Goal: Task Accomplishment & Management: Manage account settings

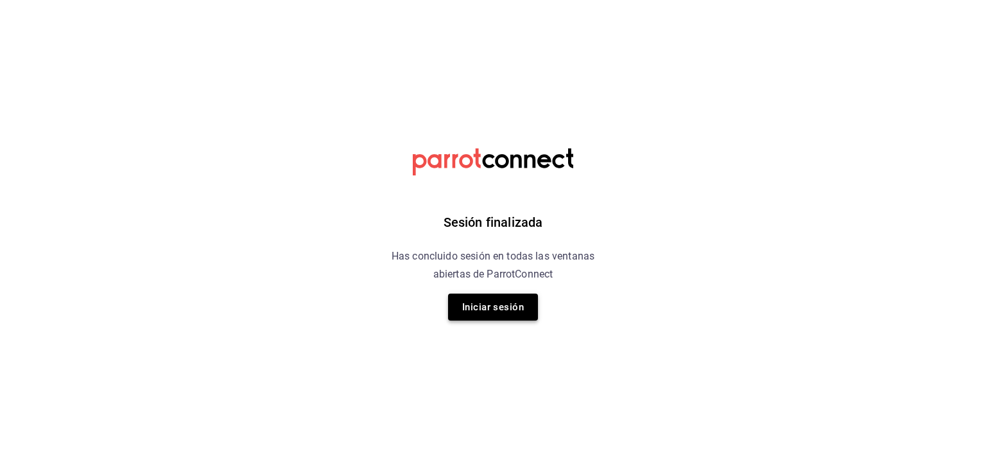
click at [497, 306] on button "Iniciar sesión" at bounding box center [493, 306] width 90 height 27
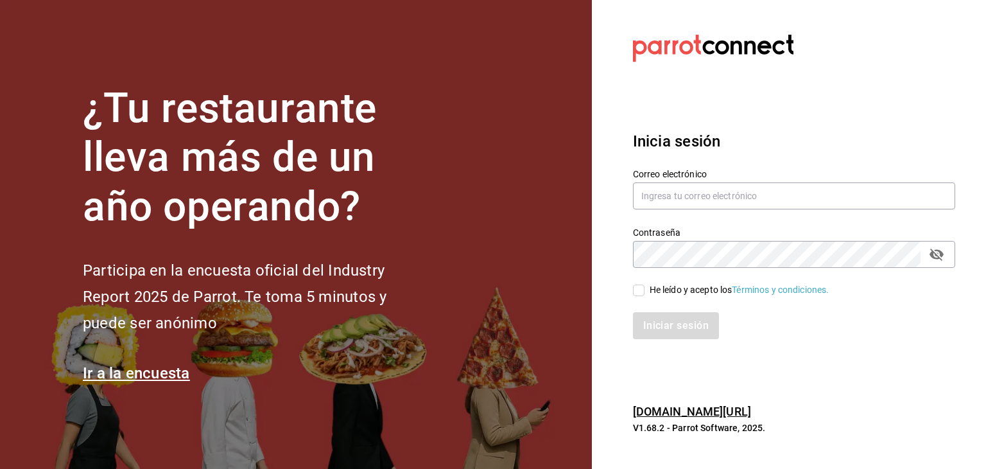
click at [721, 209] on div "Correo electrónico" at bounding box center [794, 189] width 322 height 43
click at [707, 199] on input "text" at bounding box center [794, 195] width 322 height 27
type input "jofell@outlook.com"
click at [639, 286] on input "He leído y acepto los Términos y condiciones." at bounding box center [639, 290] width 12 height 12
checkbox input "true"
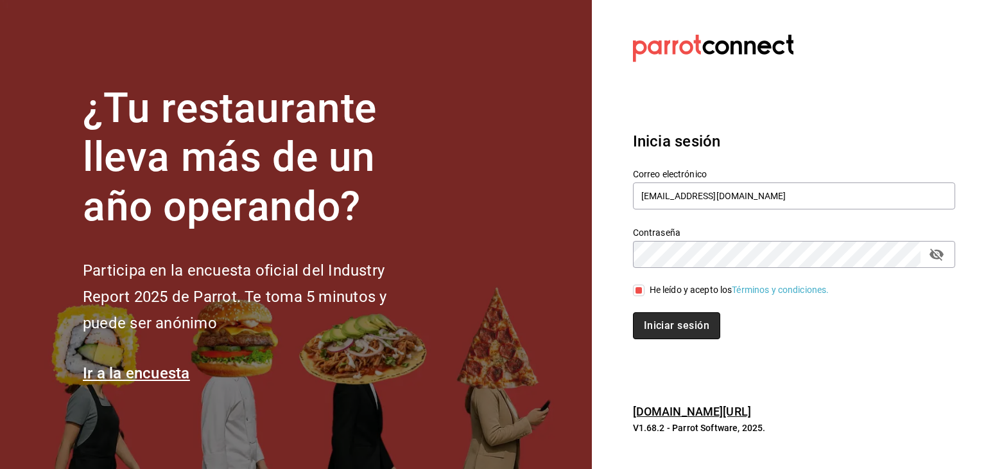
click at [682, 326] on button "Iniciar sesión" at bounding box center [676, 325] width 87 height 27
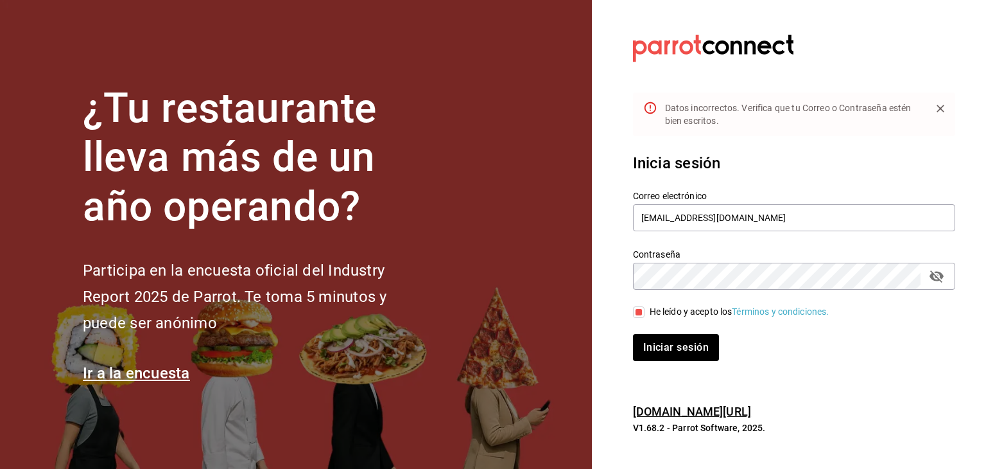
click at [937, 275] on icon "passwordField" at bounding box center [936, 275] width 15 height 15
click at [677, 345] on button "Iniciar sesión" at bounding box center [676, 347] width 87 height 27
click at [698, 218] on input "jofell@outlook.com" at bounding box center [794, 217] width 322 height 27
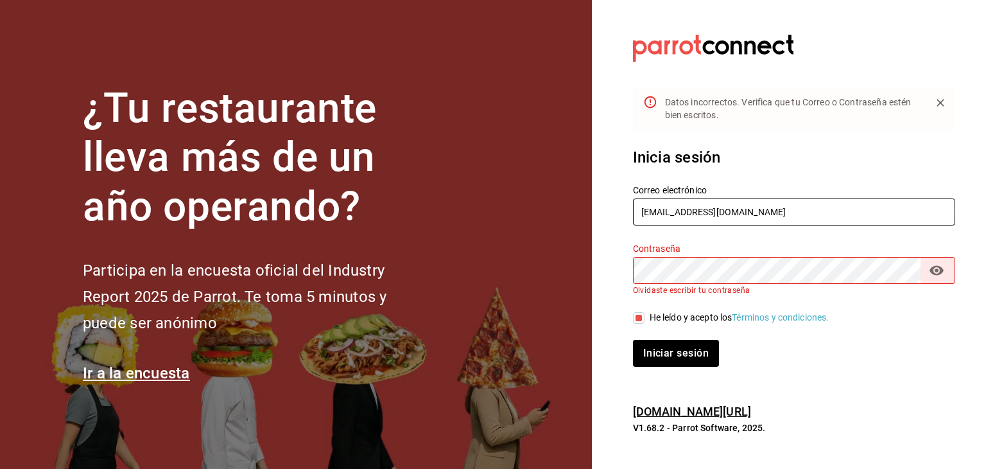
click at [698, 214] on input "jofell@outlook.com" at bounding box center [794, 211] width 322 height 27
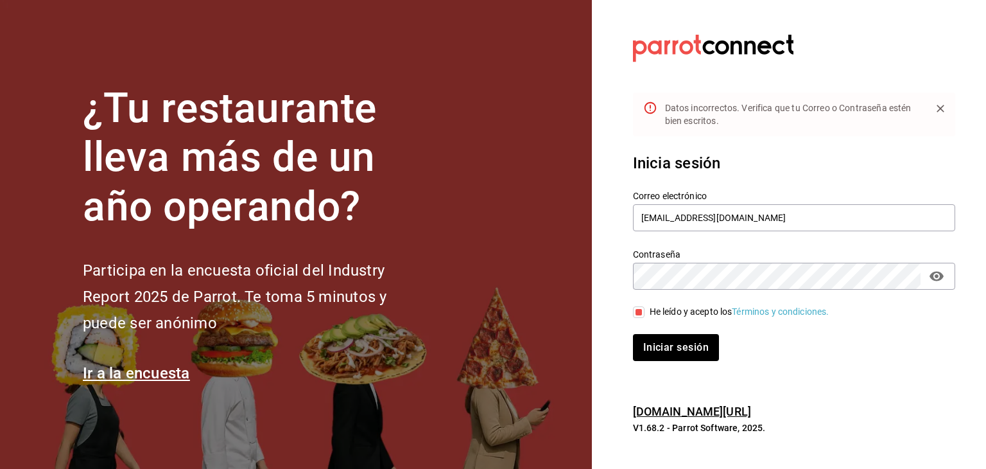
click at [633, 334] on button "Iniciar sesión" at bounding box center [676, 347] width 86 height 27
click at [804, 218] on input "jofell@hotmail.com" at bounding box center [794, 217] width 322 height 27
click at [700, 217] on input "jofell@hotmail.com" at bounding box center [794, 217] width 322 height 27
click at [633, 334] on button "Iniciar sesión" at bounding box center [676, 347] width 86 height 27
click at [765, 208] on input "[EMAIL_ADDRESS][DOMAIN_NAME]" at bounding box center [794, 217] width 322 height 27
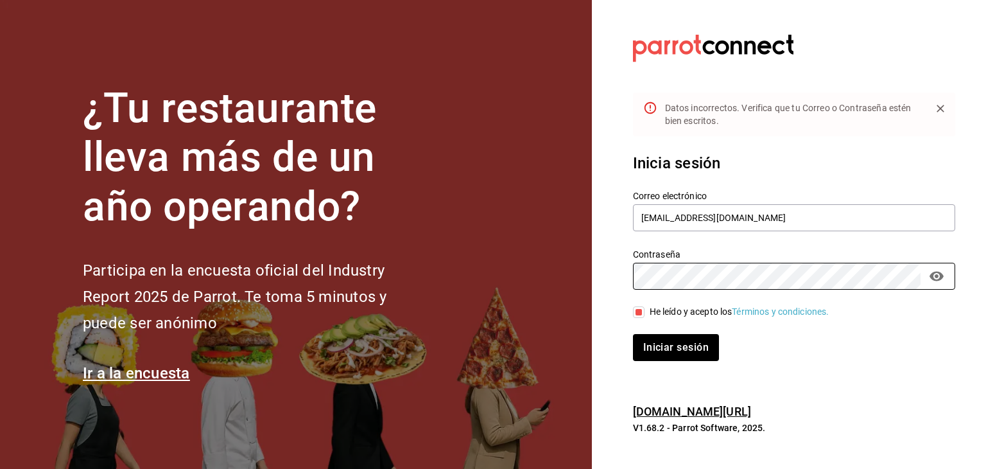
click at [633, 334] on button "Iniciar sesión" at bounding box center [676, 347] width 86 height 27
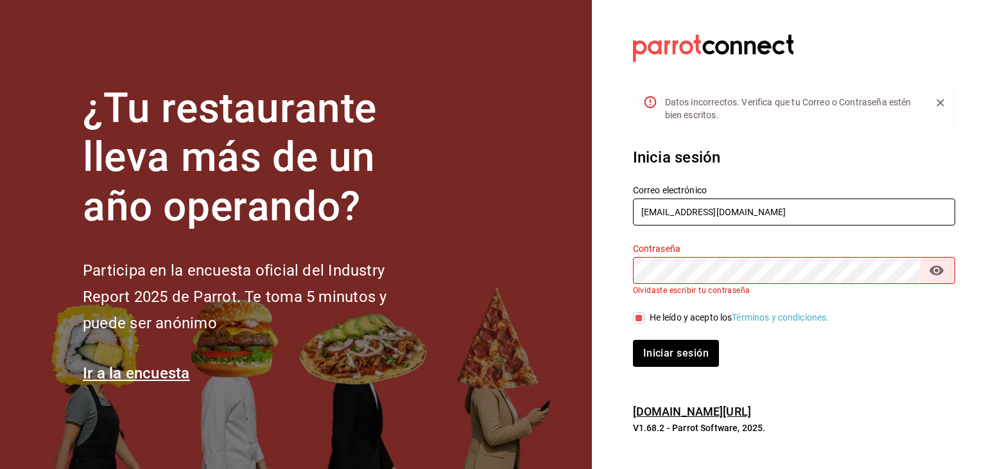
drag, startPoint x: 757, startPoint y: 212, endPoint x: 596, endPoint y: 205, distance: 161.3
click at [596, 205] on section "Datos incorrectos. Verifica que tu Correo o Contraseña estén bien escritos. Ini…" at bounding box center [789, 234] width 394 height 469
paste input "hebermagana22@gmail"
type input "[EMAIL_ADDRESS][DOMAIN_NAME]"
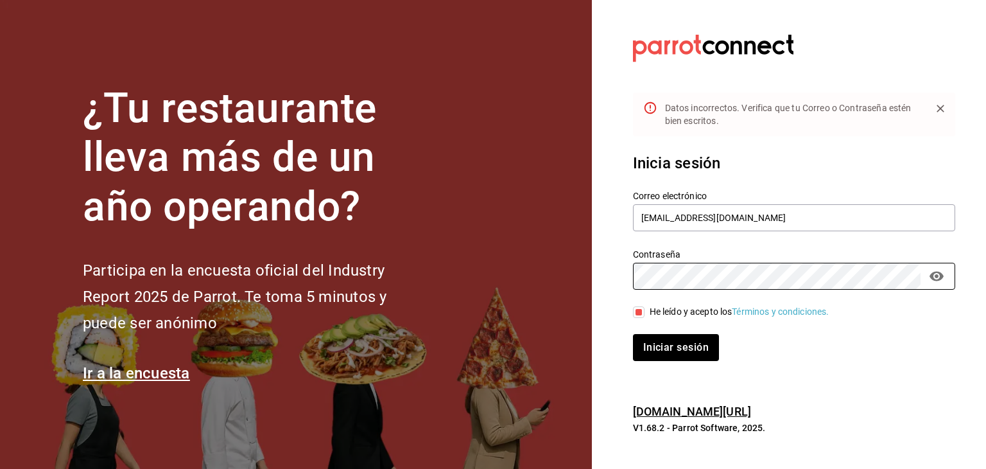
click at [633, 334] on button "Iniciar sesión" at bounding box center [676, 347] width 86 height 27
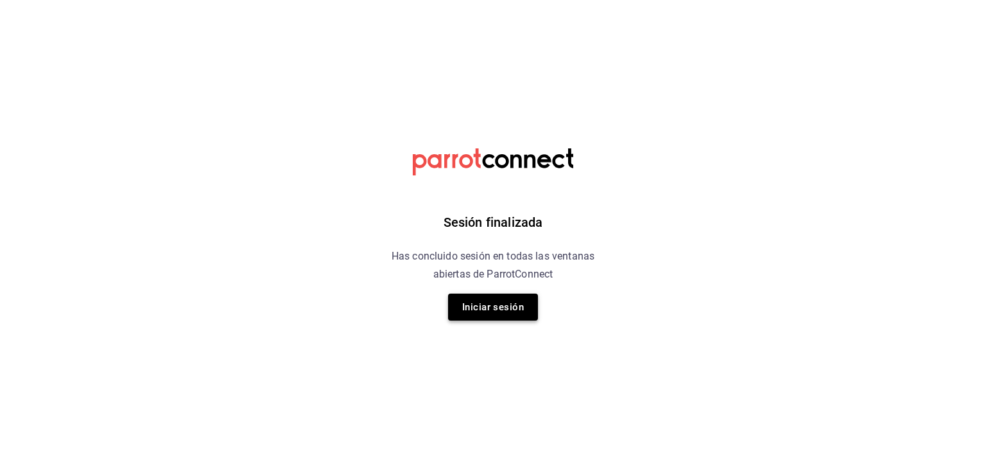
click at [498, 304] on button "Iniciar sesión" at bounding box center [493, 306] width 90 height 27
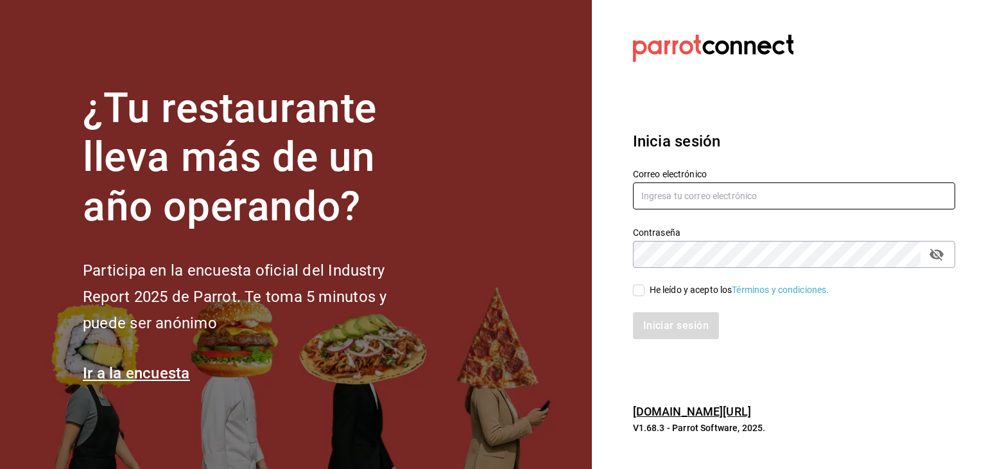
click at [739, 196] on input "text" at bounding box center [794, 195] width 322 height 27
click at [805, 193] on input "text" at bounding box center [794, 195] width 322 height 27
paste input "hebermagana22@gmail.com"
type input "hebermagana22@gmail.com"
click at [634, 291] on input "He leído y acepto los Términos y condiciones." at bounding box center [639, 290] width 12 height 12
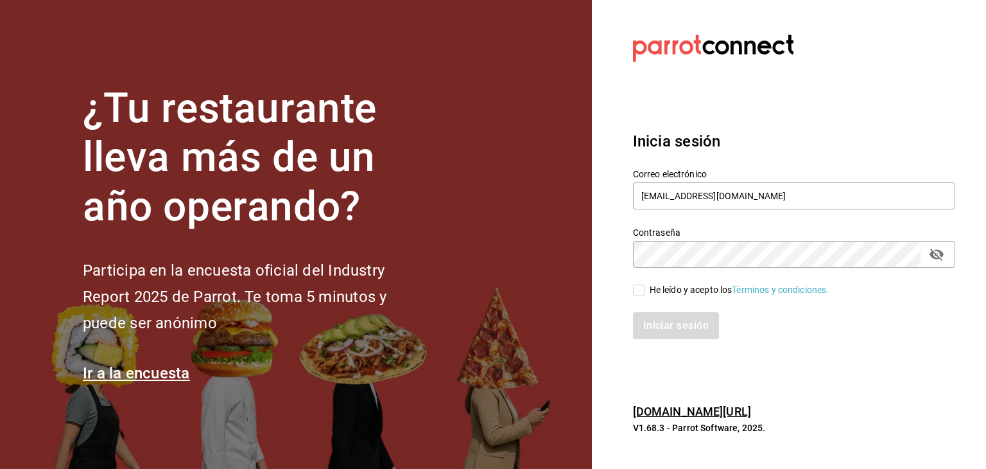
checkbox input "true"
click at [671, 334] on button "Iniciar sesión" at bounding box center [676, 325] width 87 height 27
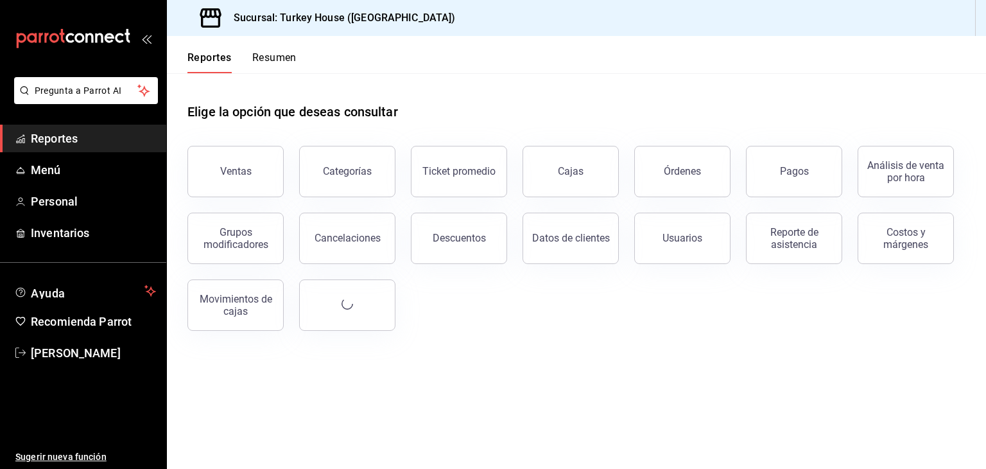
click at [671, 334] on div "Elige la opción que deseas consultar Ventas Categorías Ticket promedio Cajas Ór…" at bounding box center [576, 212] width 819 height 278
click at [66, 164] on span "Menú" at bounding box center [93, 169] width 125 height 17
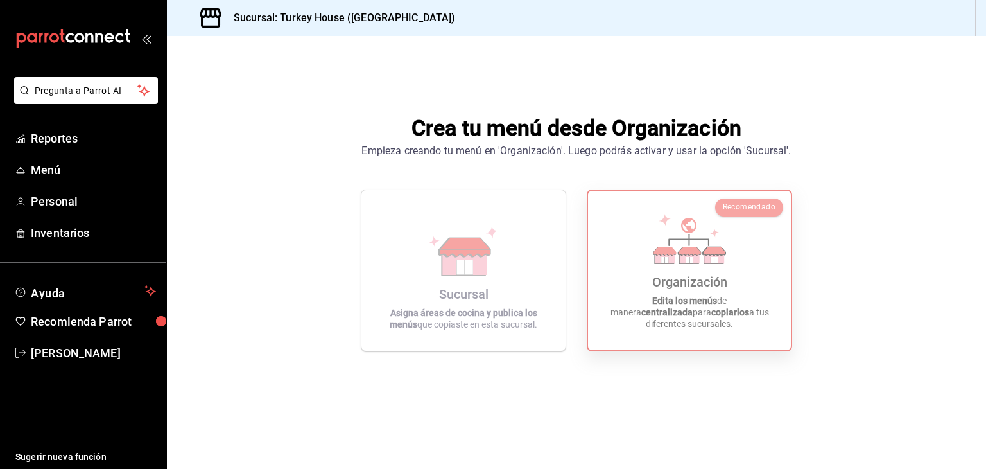
click at [676, 289] on div "Organización" at bounding box center [689, 281] width 75 height 15
click at [748, 212] on div "Recomendado" at bounding box center [749, 207] width 68 height 18
click at [39, 186] on ul "Reportes Menú Personal Inventarios" at bounding box center [83, 186] width 166 height 122
click at [48, 166] on span "Menú" at bounding box center [93, 169] width 125 height 17
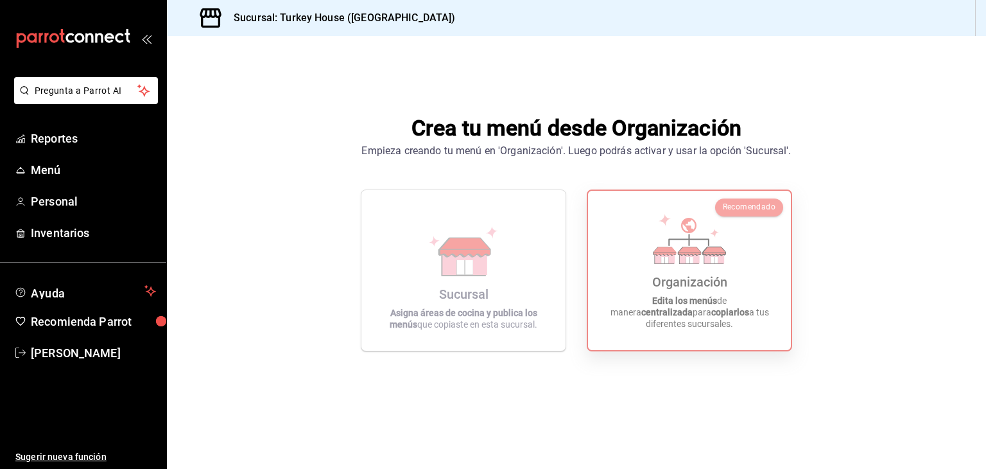
click at [742, 200] on div "Recomendado" at bounding box center [749, 207] width 68 height 18
click at [51, 350] on span "Heber Magaña" at bounding box center [93, 352] width 125 height 17
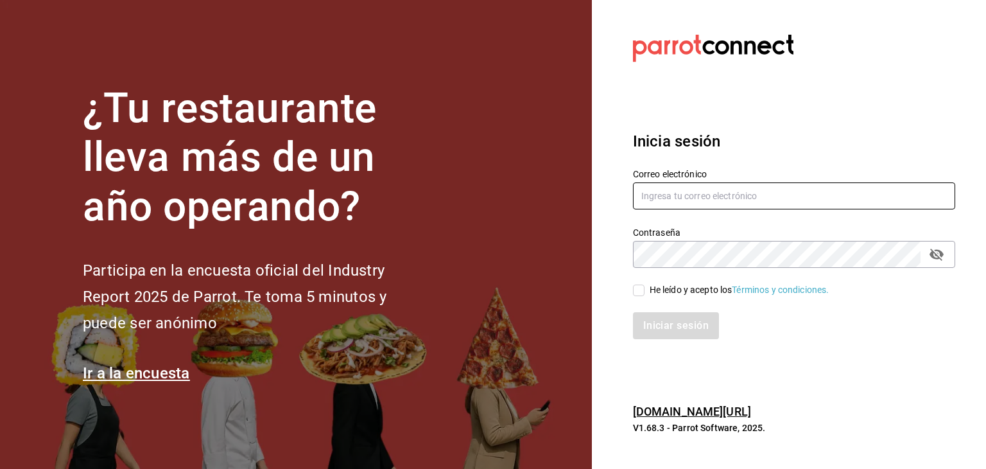
click at [757, 193] on input "text" at bounding box center [794, 195] width 322 height 27
click at [754, 193] on input "text" at bounding box center [794, 195] width 322 height 27
paste input "logicmid.dfm@gmail.com"
type input "logicmid.dfm@gmail.com"
click at [634, 291] on input "He leído y acepto los Términos y condiciones." at bounding box center [639, 290] width 12 height 12
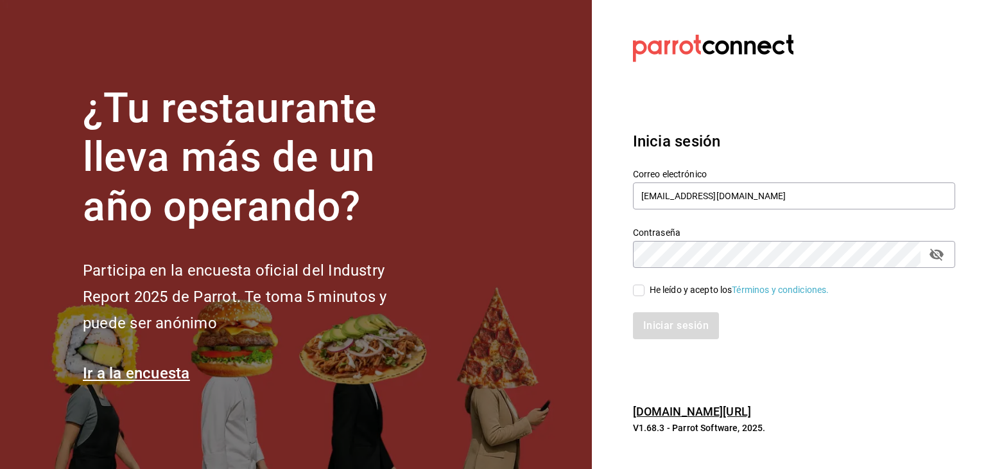
checkbox input "true"
click at [670, 325] on button "Iniciar sesión" at bounding box center [676, 325] width 87 height 27
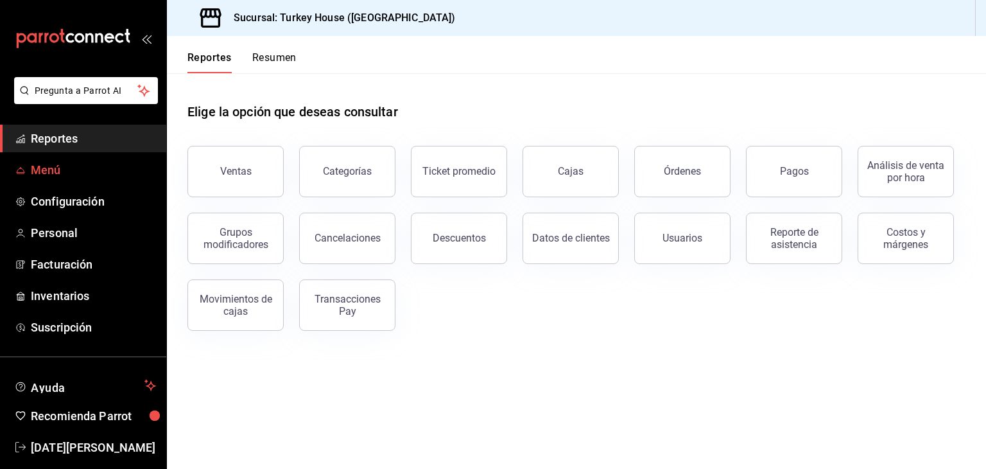
click at [45, 172] on span "Menú" at bounding box center [93, 169] width 125 height 17
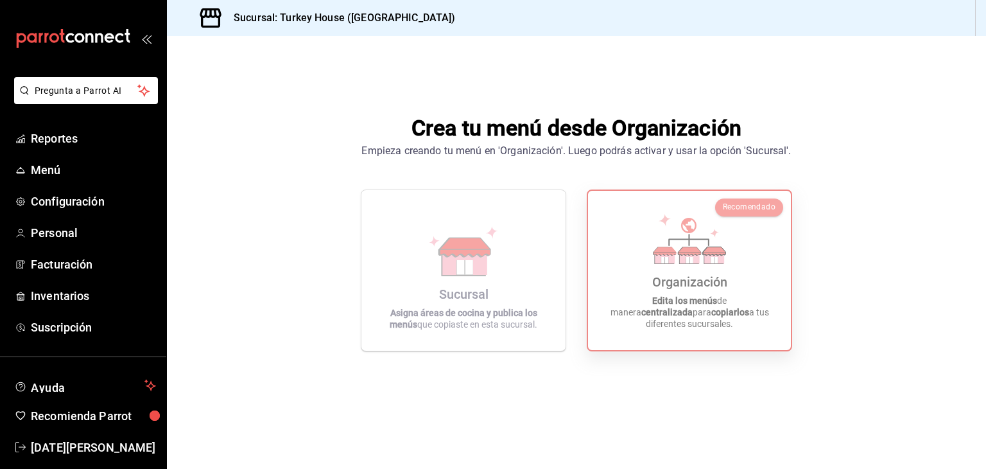
click at [659, 281] on div "Organización Edita los menús de manera centralizada para copiarlos a tus difere…" at bounding box center [689, 270] width 172 height 139
click at [738, 216] on div "Organización Edita los menús de manera centralizada para copiarlos a tus difere…" at bounding box center [689, 270] width 172 height 139
click at [33, 200] on span "Configuración" at bounding box center [93, 201] width 125 height 17
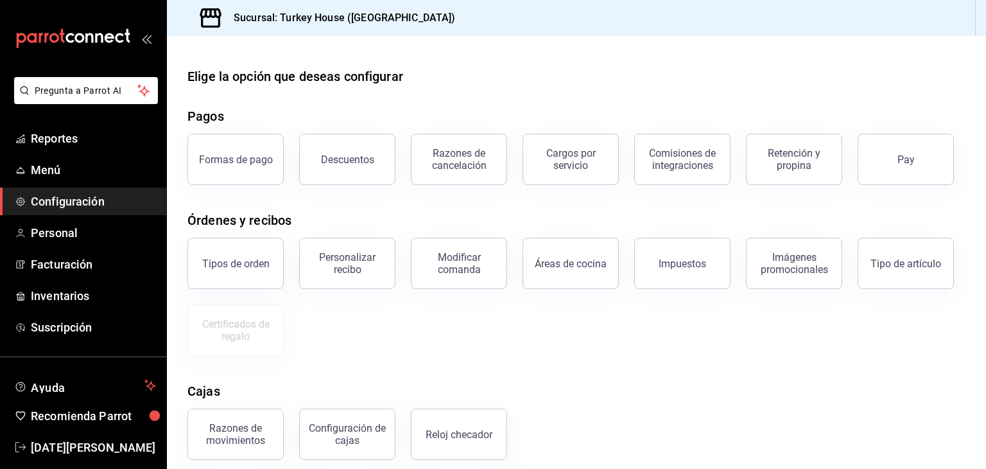
click at [315, 232] on div "Personalizar recibo" at bounding box center [340, 255] width 112 height 67
click at [79, 241] on link "Personal" at bounding box center [83, 233] width 166 height 28
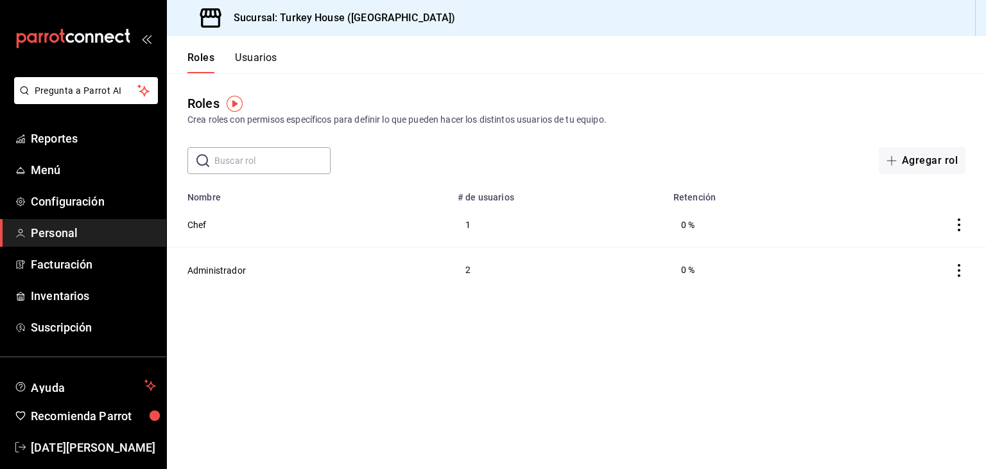
scroll to position [15, 0]
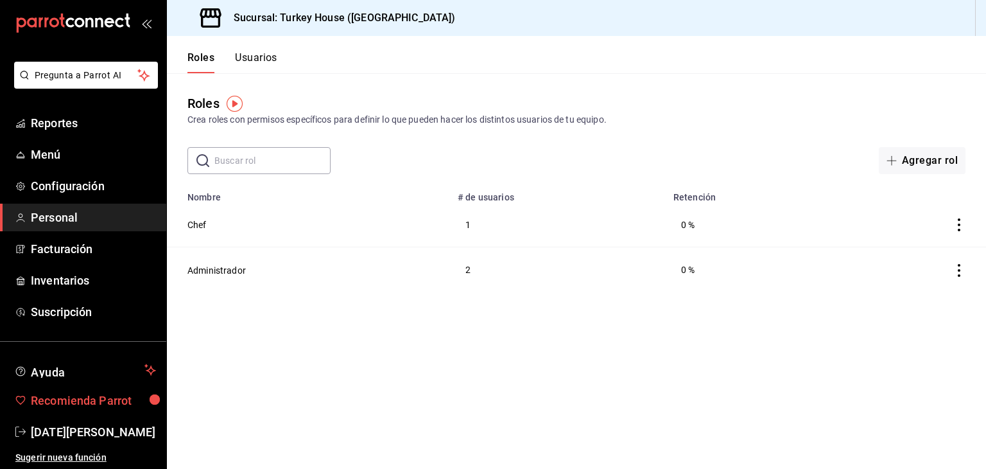
click at [105, 408] on link "Recomienda Parrot" at bounding box center [83, 400] width 166 height 28
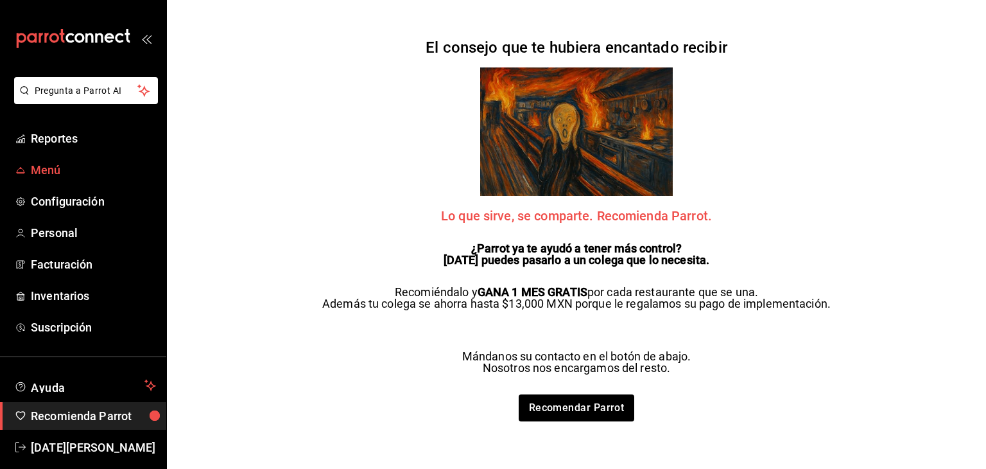
click at [54, 165] on span "Menú" at bounding box center [93, 169] width 125 height 17
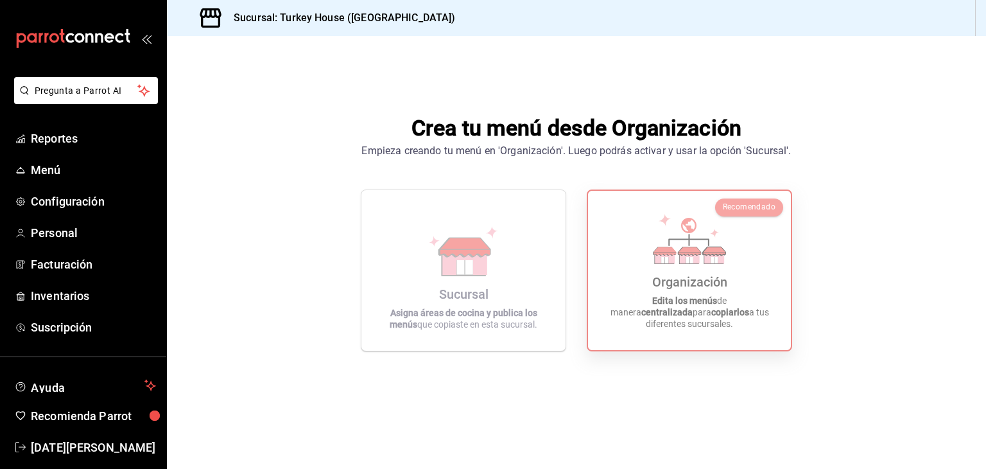
click at [683, 289] on div "Organización" at bounding box center [689, 281] width 75 height 15
click at [39, 166] on span "Menú" at bounding box center [93, 169] width 125 height 17
click at [691, 235] on icon at bounding box center [689, 239] width 73 height 50
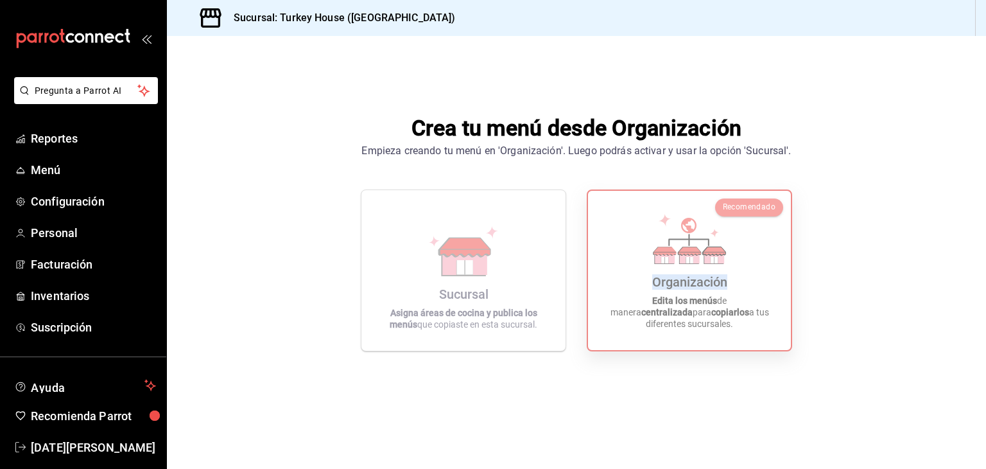
click at [691, 235] on icon at bounding box center [689, 239] width 73 height 50
click at [508, 261] on div "Sucursal Asigna áreas de cocina y publica los menús que copiaste en esta sucurs…" at bounding box center [463, 270] width 173 height 140
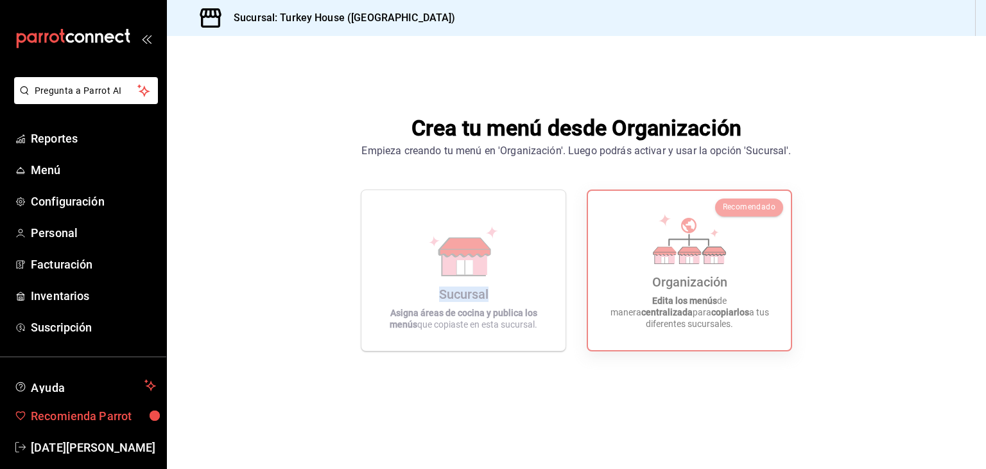
scroll to position [15, 0]
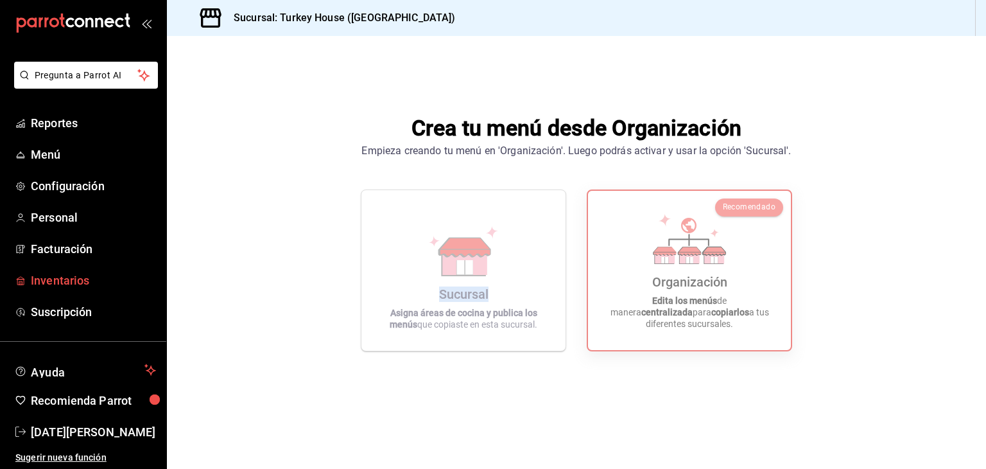
click at [60, 269] on link "Inventarios" at bounding box center [83, 280] width 166 height 28
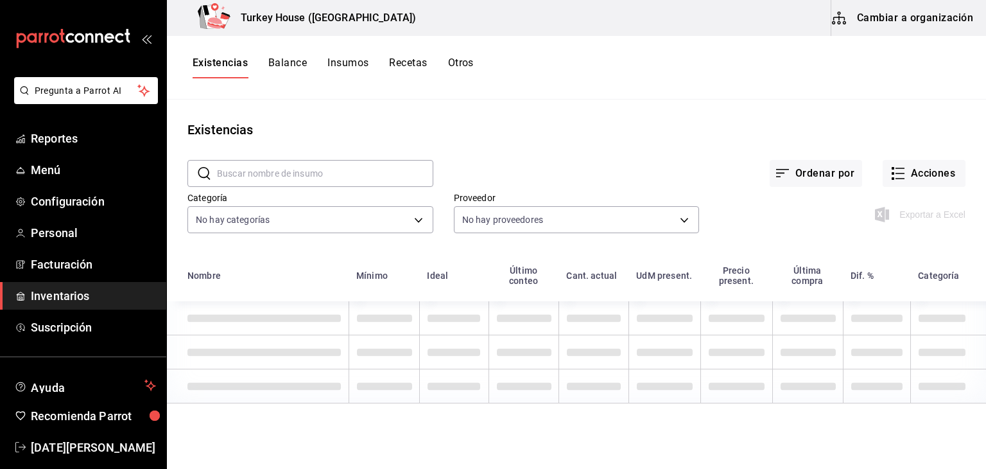
click at [361, 65] on button "Insumos" at bounding box center [347, 67] width 41 height 22
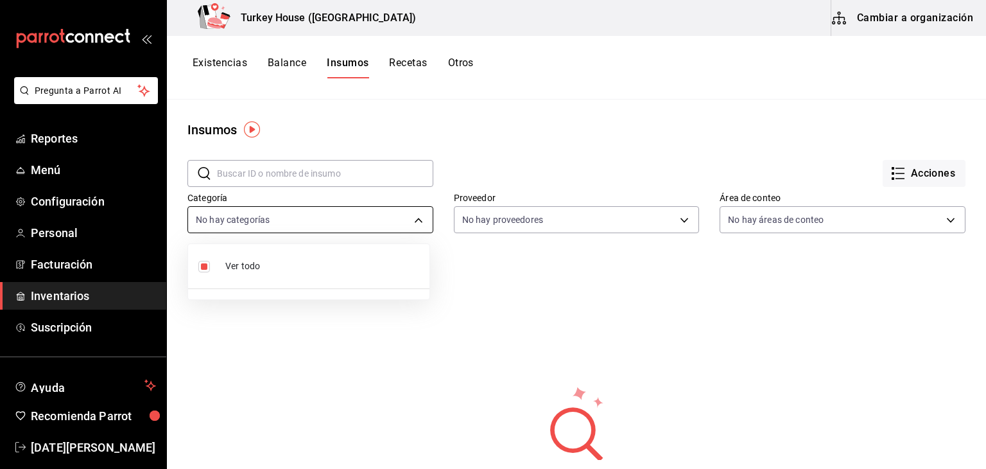
click at [333, 211] on body "Pregunta a Parrot AI Reportes Menú Configuración Personal Facturación Inventari…" at bounding box center [493, 230] width 986 height 460
click at [257, 267] on span "Ver todo" at bounding box center [322, 265] width 194 height 13
click at [465, 63] on div at bounding box center [493, 234] width 986 height 469
click at [465, 63] on button "Otros" at bounding box center [461, 67] width 26 height 22
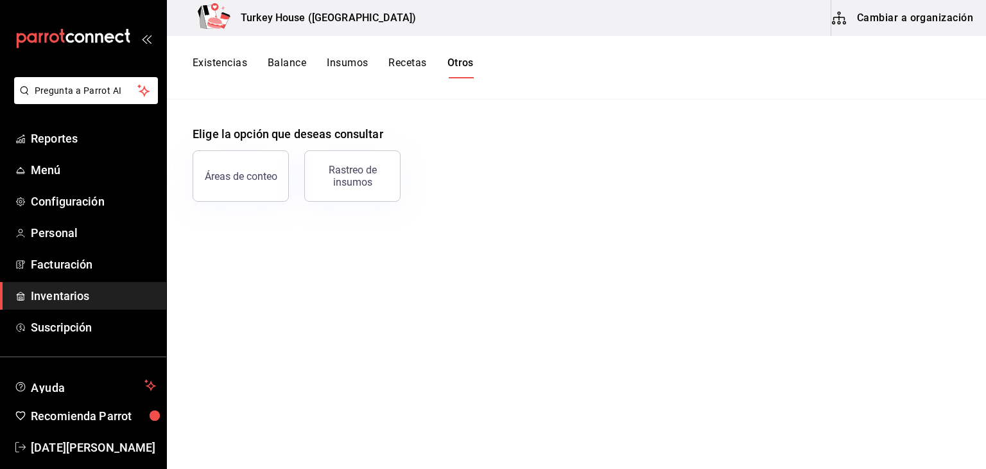
click at [465, 63] on button "Otros" at bounding box center [460, 67] width 26 height 22
click at [243, 65] on button "Existencias" at bounding box center [220, 67] width 55 height 22
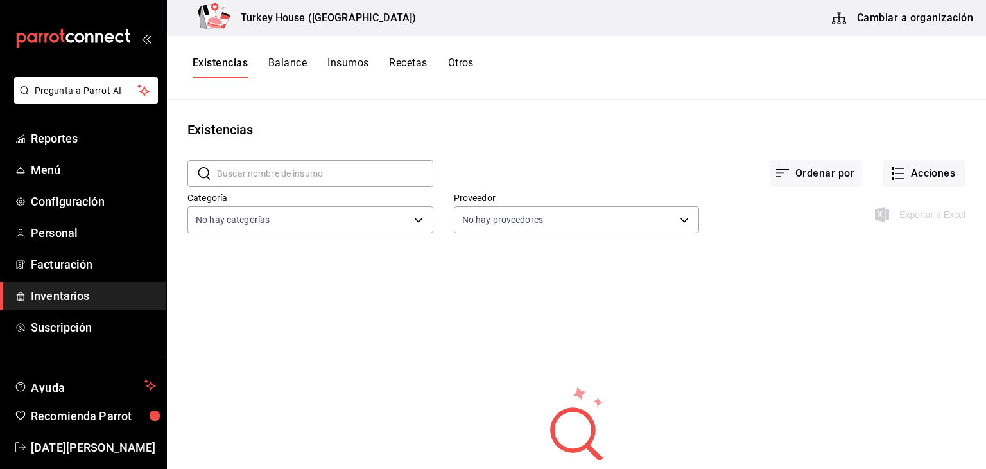
click at [347, 66] on button "Insumos" at bounding box center [347, 67] width 41 height 22
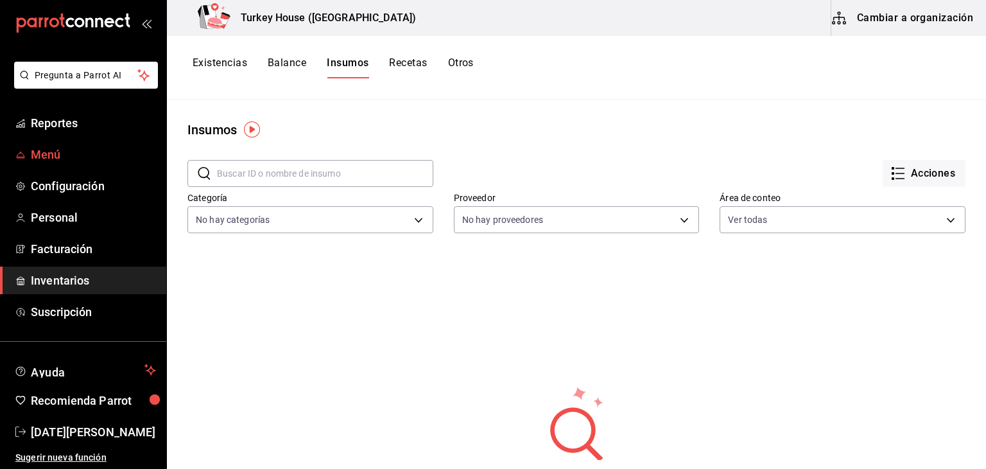
click at [53, 154] on span "Menú" at bounding box center [93, 154] width 125 height 17
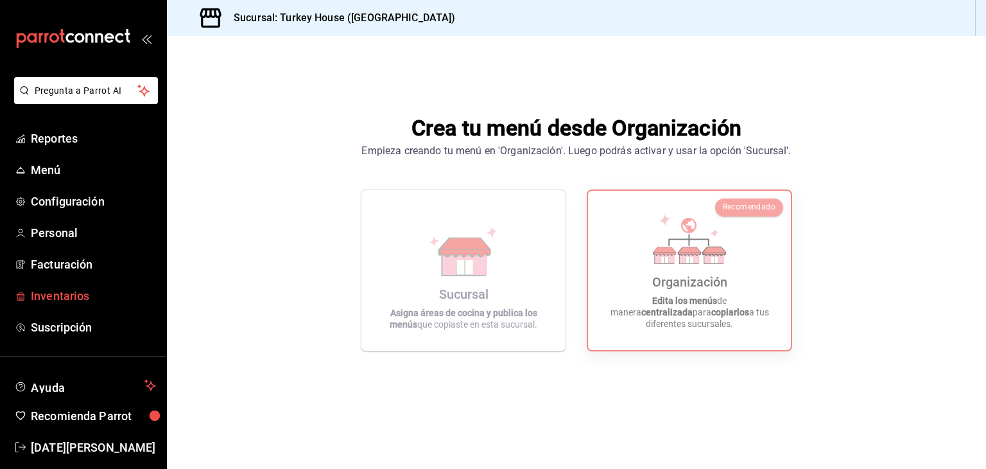
click at [51, 294] on span "Inventarios" at bounding box center [93, 295] width 125 height 17
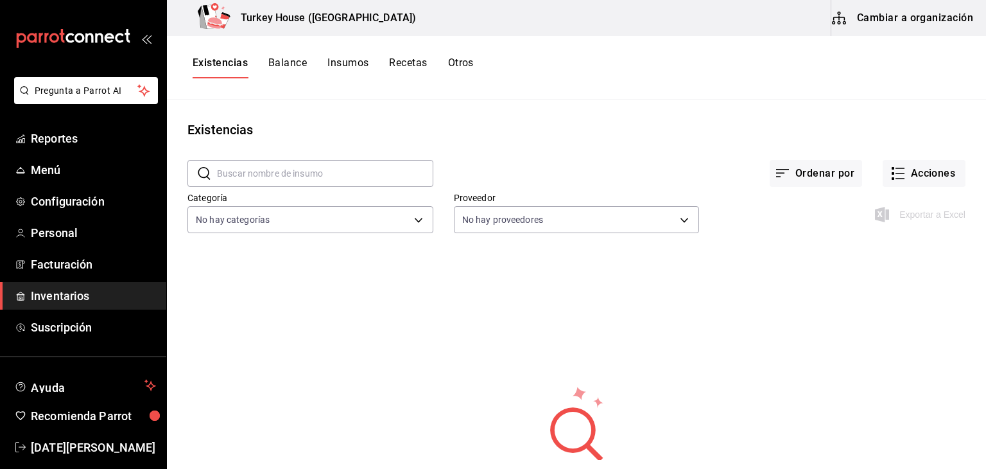
click at [412, 67] on button "Recetas" at bounding box center [408, 67] width 38 height 22
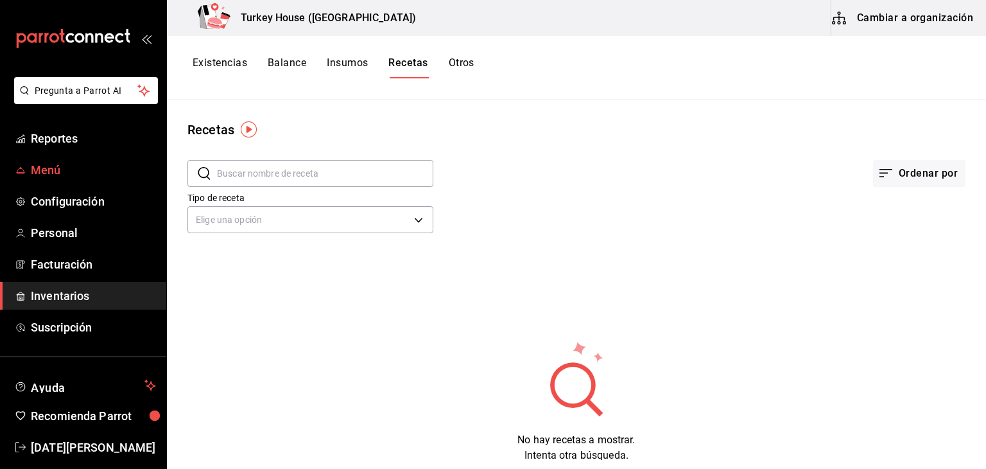
click at [46, 178] on span "Menú" at bounding box center [93, 169] width 125 height 17
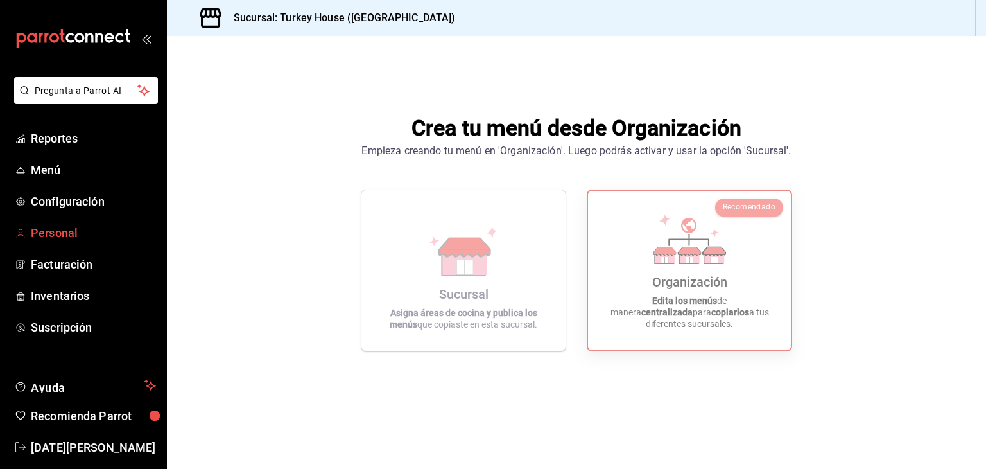
click at [48, 239] on span "Personal" at bounding box center [93, 232] width 125 height 17
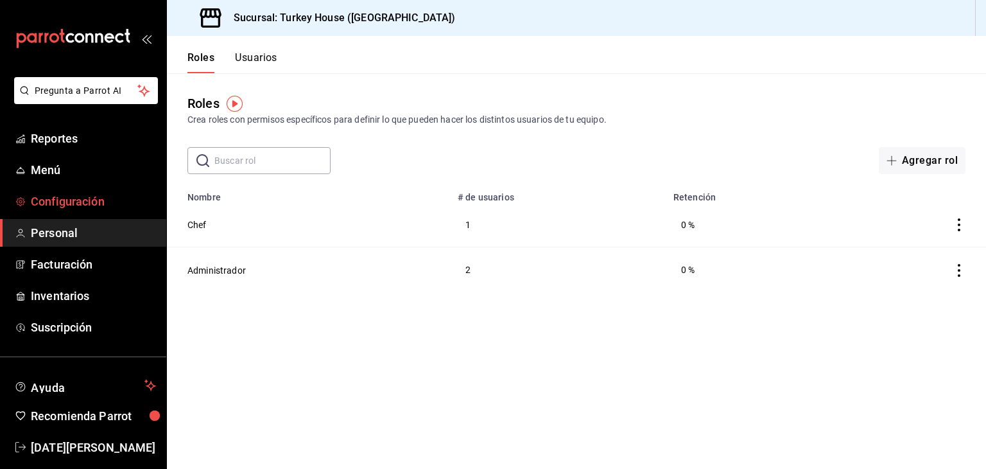
click at [77, 203] on span "Configuración" at bounding box center [93, 201] width 125 height 17
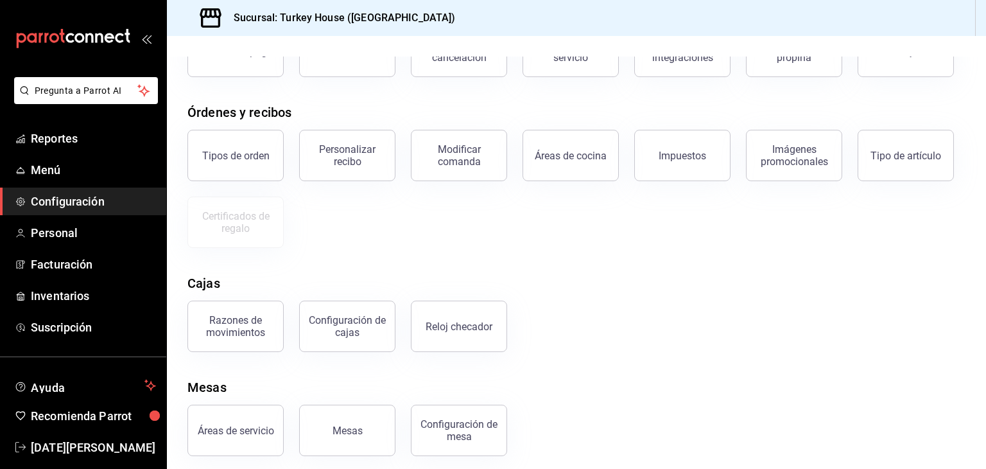
scroll to position [107, 0]
click at [562, 148] on button "Áreas de cocina" at bounding box center [571, 155] width 96 height 51
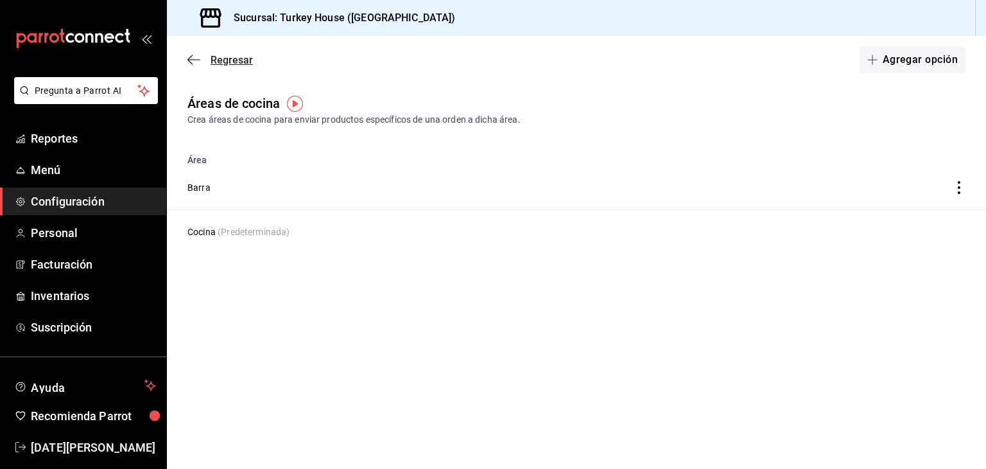
click at [189, 57] on icon "button" at bounding box center [189, 60] width 5 height 10
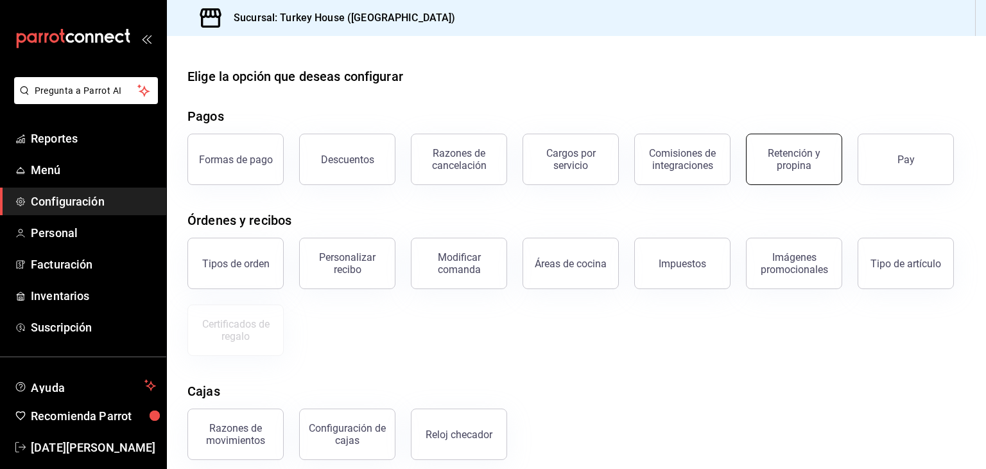
click at [783, 165] on div "Retención y propina" at bounding box center [794, 159] width 80 height 24
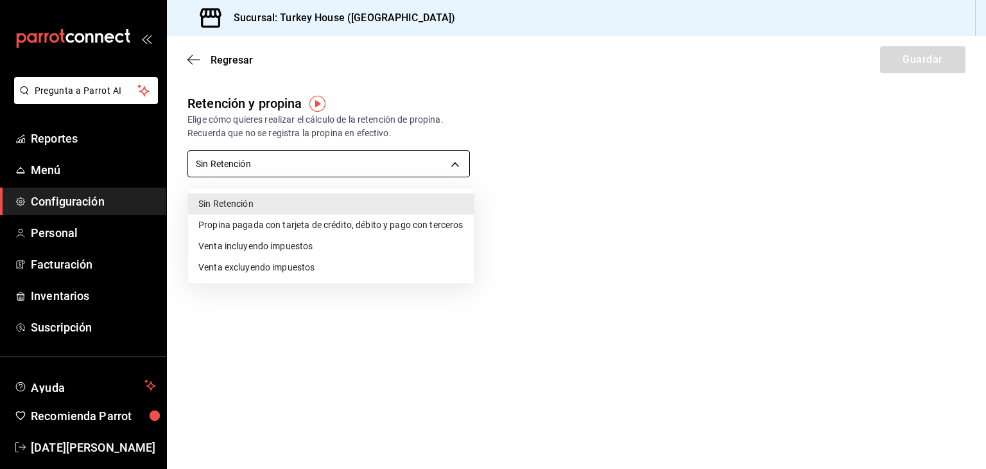
click at [455, 165] on body "Pregunta a Parrot AI Reportes Menú Configuración Personal Facturación Inventari…" at bounding box center [493, 234] width 986 height 469
click at [438, 211] on li "Sin Retención" at bounding box center [331, 203] width 286 height 21
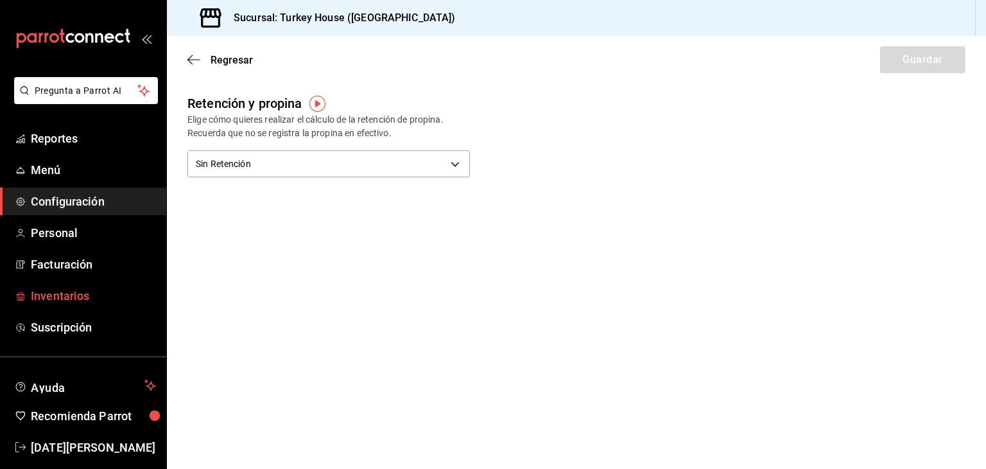
click at [62, 298] on span "Inventarios" at bounding box center [93, 295] width 125 height 17
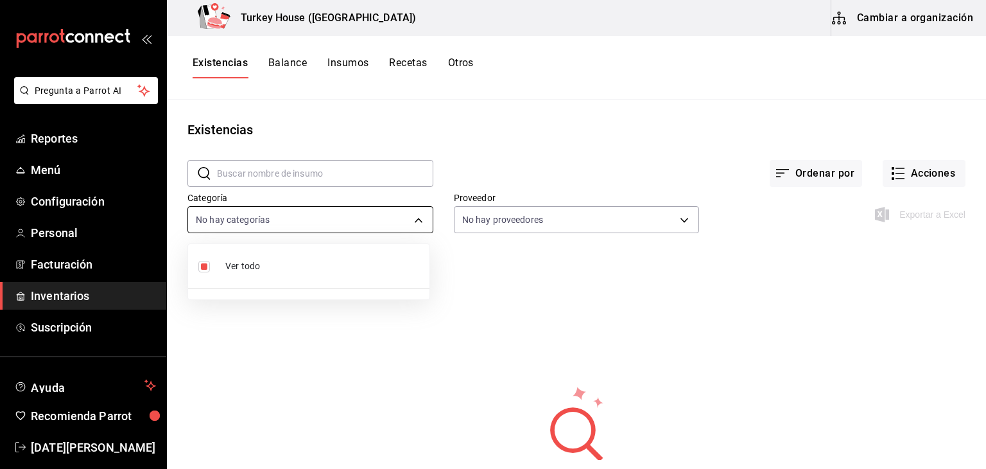
click at [419, 219] on body "Pregunta a Parrot AI Reportes Menú Configuración Personal Facturación Inventari…" at bounding box center [493, 230] width 986 height 460
click at [91, 198] on div at bounding box center [493, 234] width 986 height 469
click at [91, 198] on span "Configuración" at bounding box center [93, 201] width 125 height 17
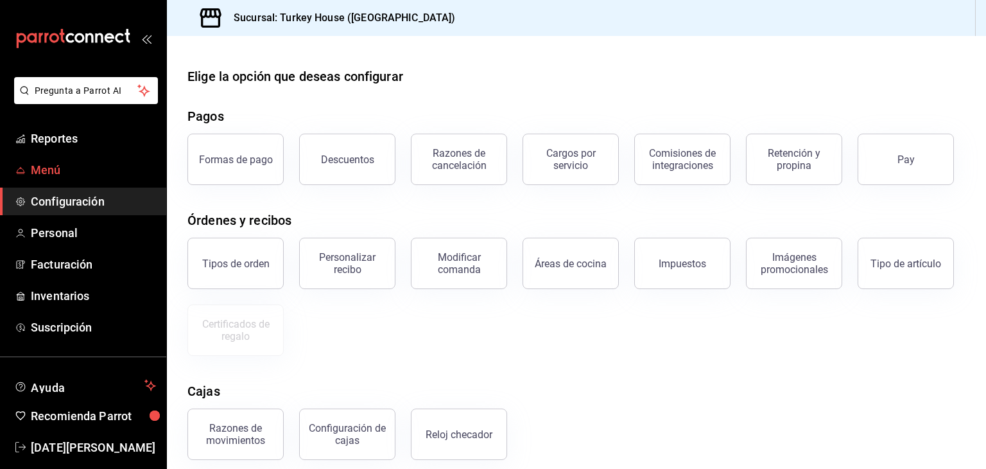
click at [33, 167] on span "Menú" at bounding box center [93, 169] width 125 height 17
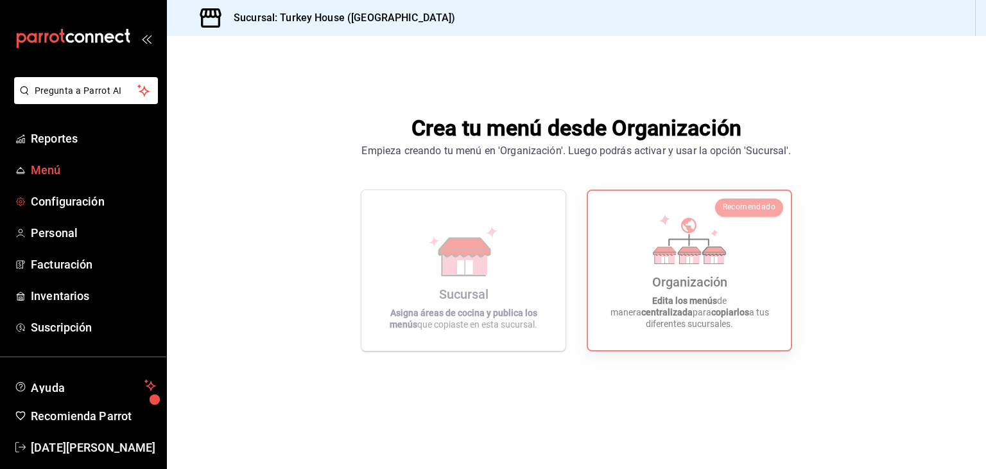
scroll to position [15, 0]
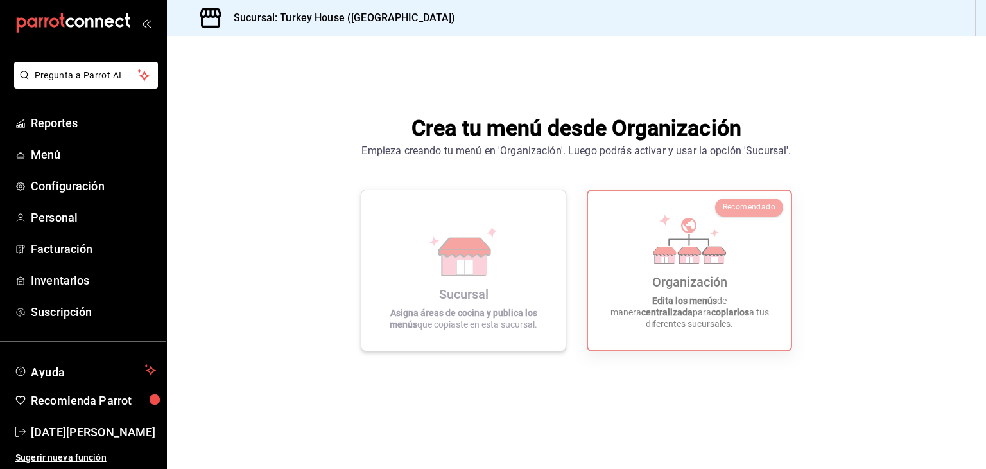
click at [506, 234] on div "Sucursal Asigna áreas de cocina y publica los menús que copiaste en esta sucurs…" at bounding box center [463, 270] width 173 height 140
click at [691, 233] on icon at bounding box center [688, 225] width 15 height 15
click at [47, 214] on span "Personal" at bounding box center [93, 217] width 125 height 17
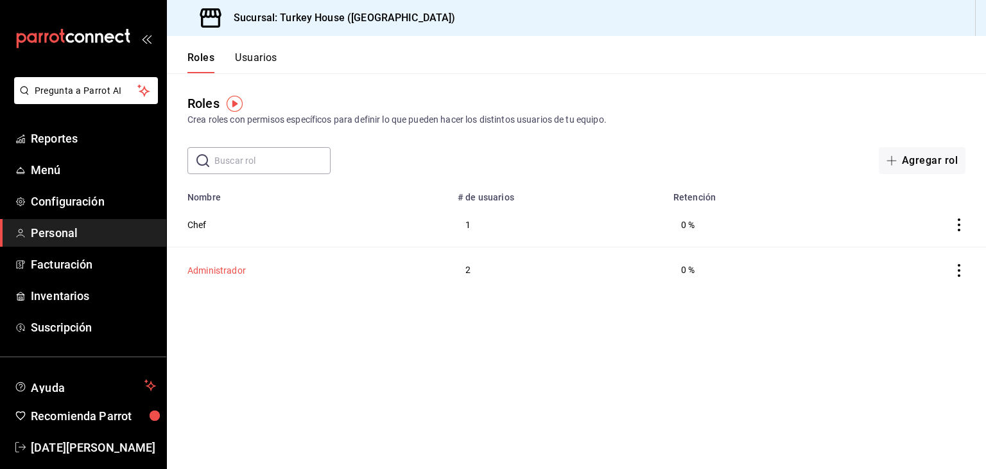
click at [223, 273] on button "Administrador" at bounding box center [216, 270] width 58 height 13
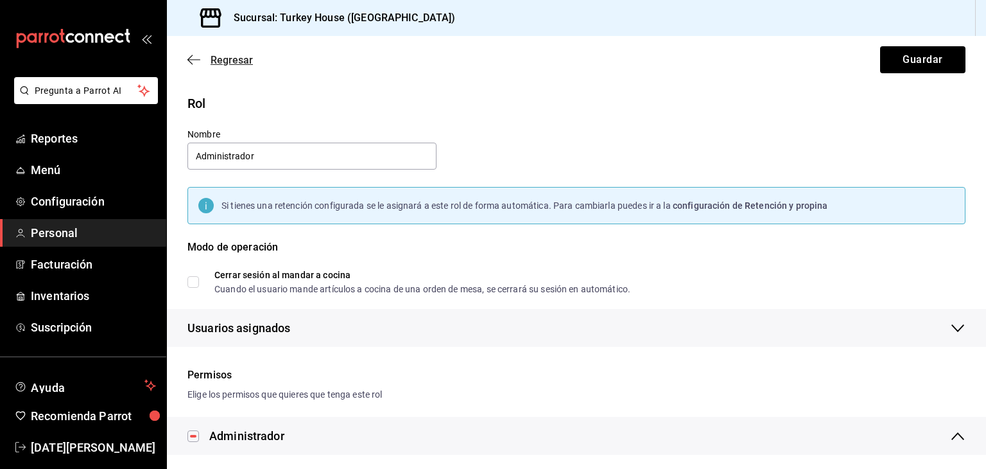
click at [189, 57] on icon "button" at bounding box center [193, 60] width 13 height 12
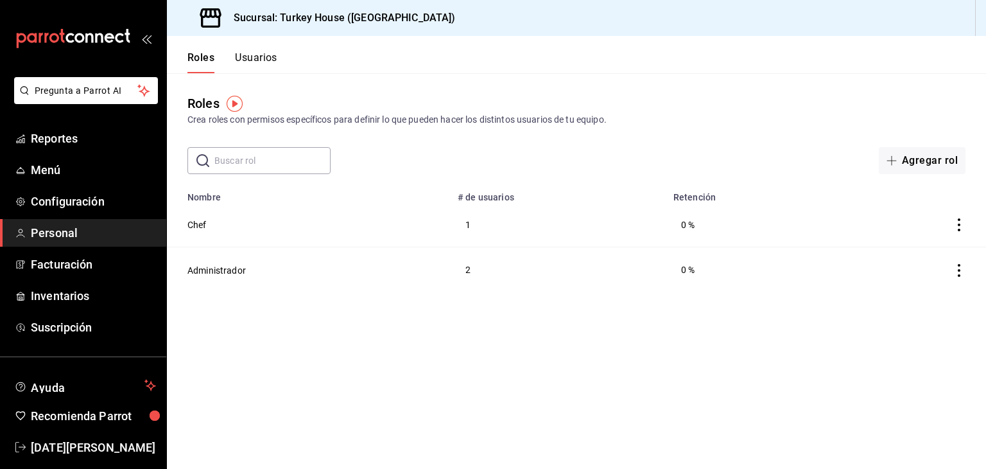
click at [269, 55] on button "Usuarios" at bounding box center [256, 62] width 42 height 22
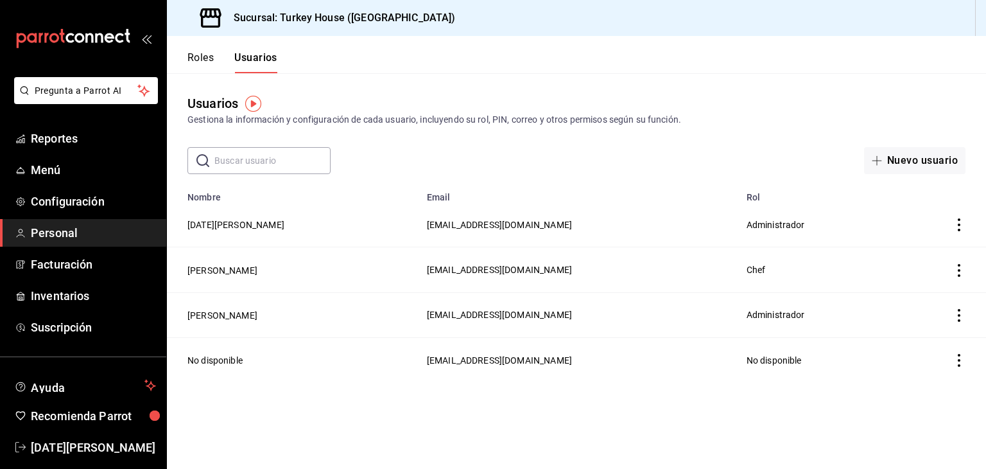
click at [958, 313] on icon "actions" at bounding box center [959, 315] width 13 height 13
click at [231, 320] on div at bounding box center [493, 234] width 986 height 469
click at [263, 318] on td "[PERSON_NAME]" at bounding box center [293, 314] width 252 height 45
click at [253, 316] on button "[PERSON_NAME]" at bounding box center [222, 315] width 70 height 13
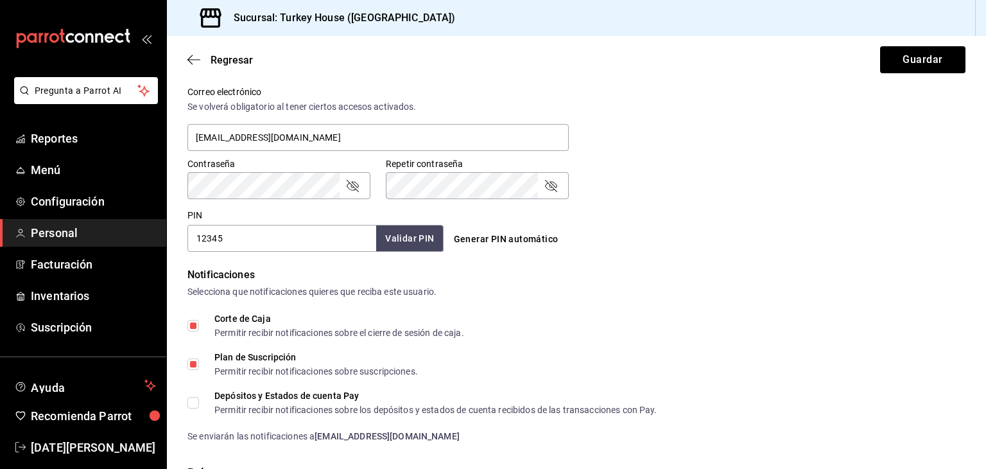
scroll to position [480, 0]
click at [919, 62] on button "Guardar" at bounding box center [922, 59] width 85 height 27
click at [411, 237] on button "Validar PIN" at bounding box center [409, 239] width 68 height 28
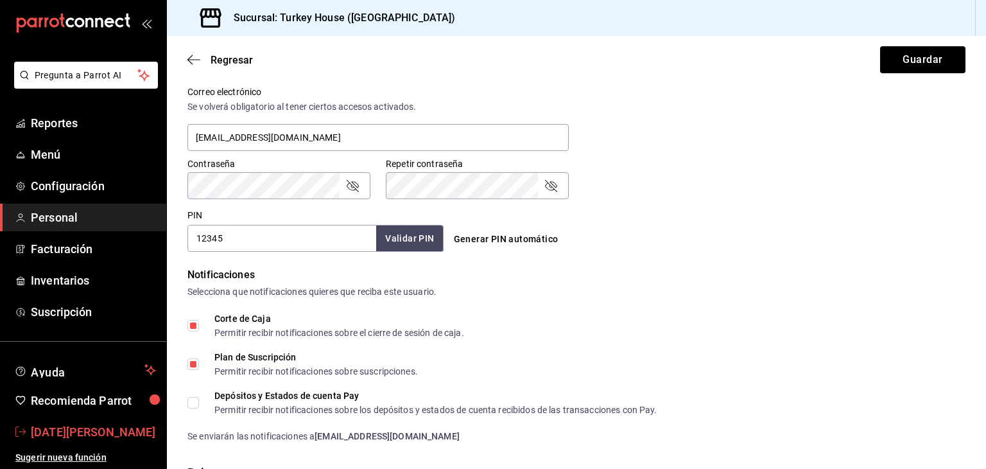
click at [72, 435] on span "Dano Franco" at bounding box center [93, 431] width 125 height 17
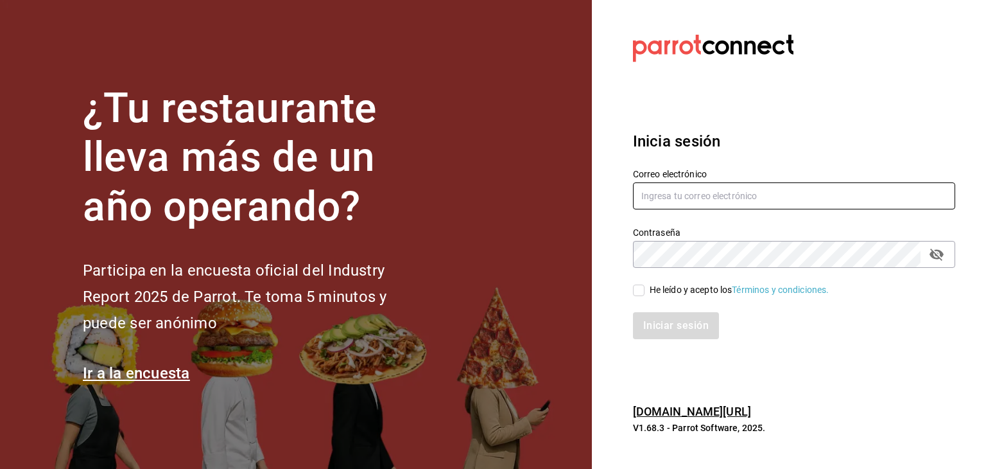
click at [806, 197] on input "text" at bounding box center [794, 195] width 322 height 27
type input "jofell@outlook.com"
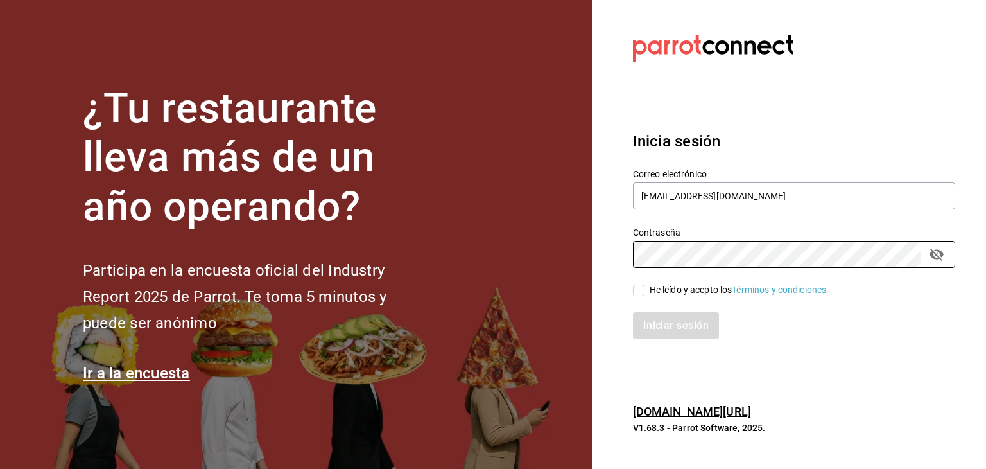
click at [645, 288] on span "He leído y acepto los Términos y condiciones." at bounding box center [736, 289] width 185 height 13
click at [644, 288] on input "He leído y acepto los Términos y condiciones." at bounding box center [639, 290] width 12 height 12
checkbox input "true"
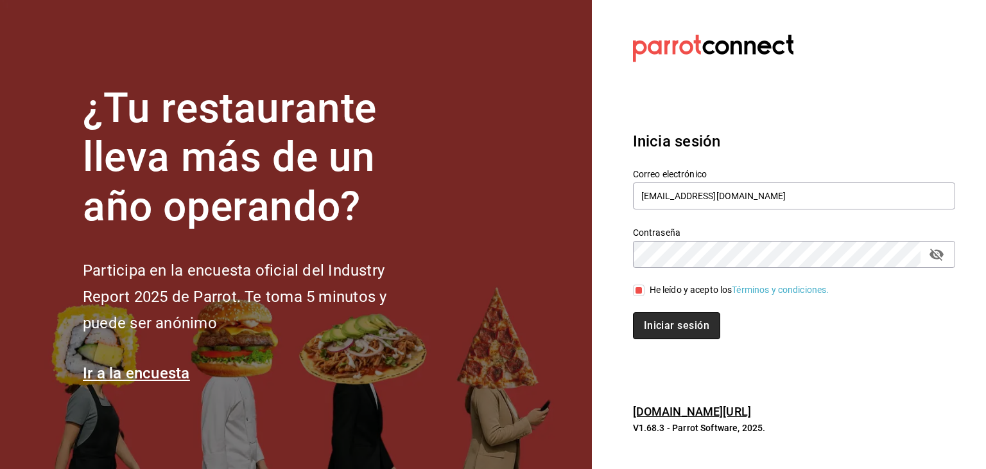
click at [668, 322] on button "Iniciar sesión" at bounding box center [676, 325] width 87 height 27
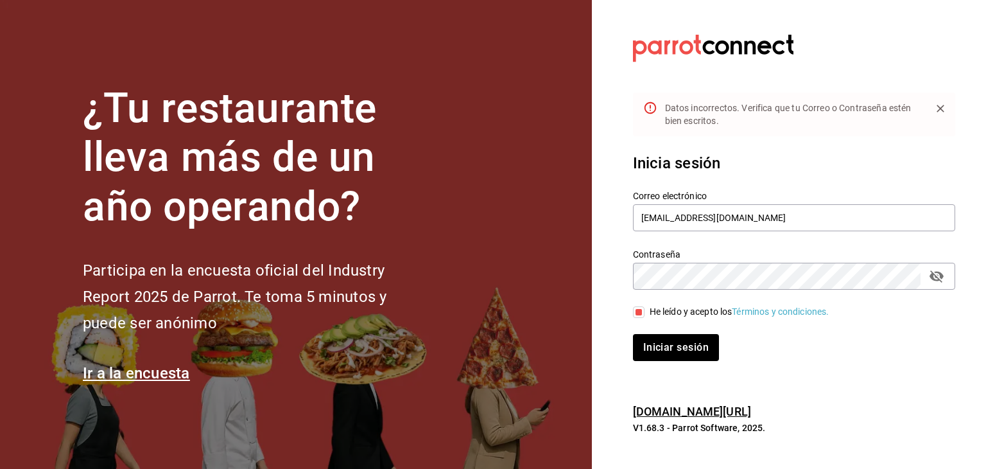
click at [942, 281] on icon "passwordField" at bounding box center [936, 275] width 15 height 15
click at [693, 354] on button "Iniciar sesión" at bounding box center [676, 347] width 87 height 27
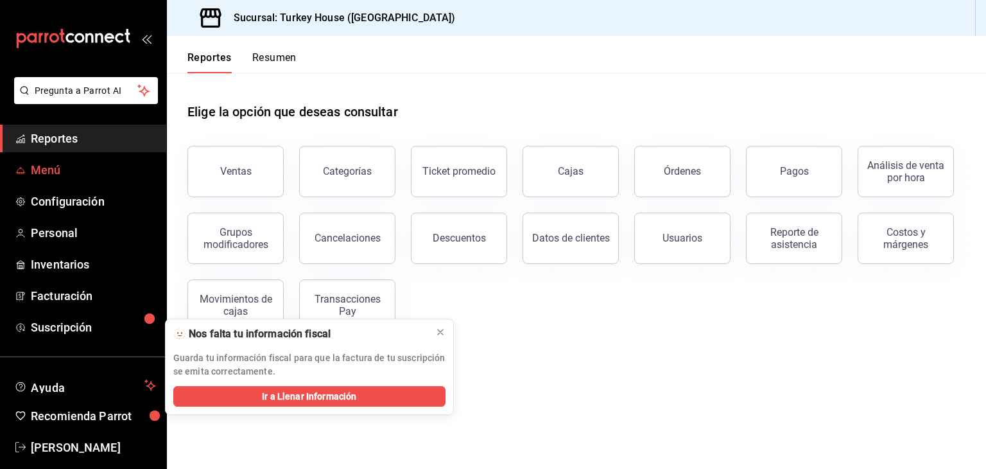
click at [52, 169] on span "Menú" at bounding box center [93, 169] width 125 height 17
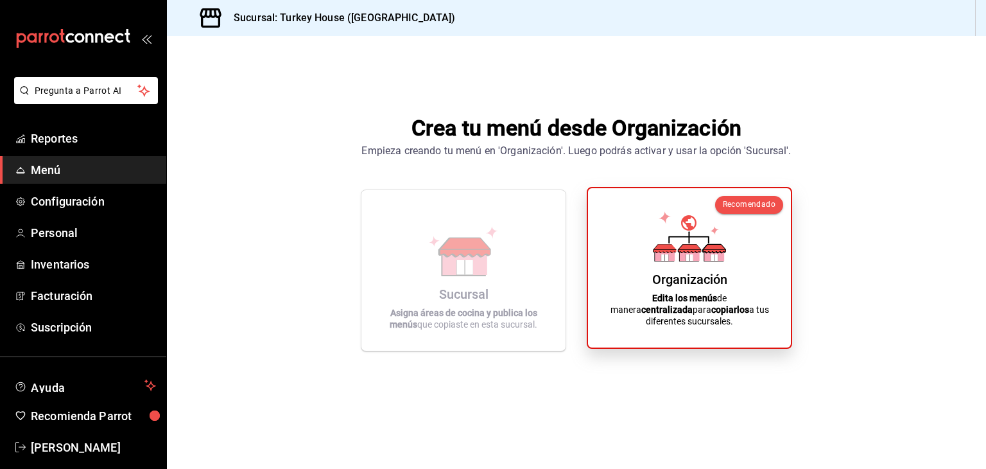
click at [689, 253] on icon at bounding box center [689, 249] width 22 height 8
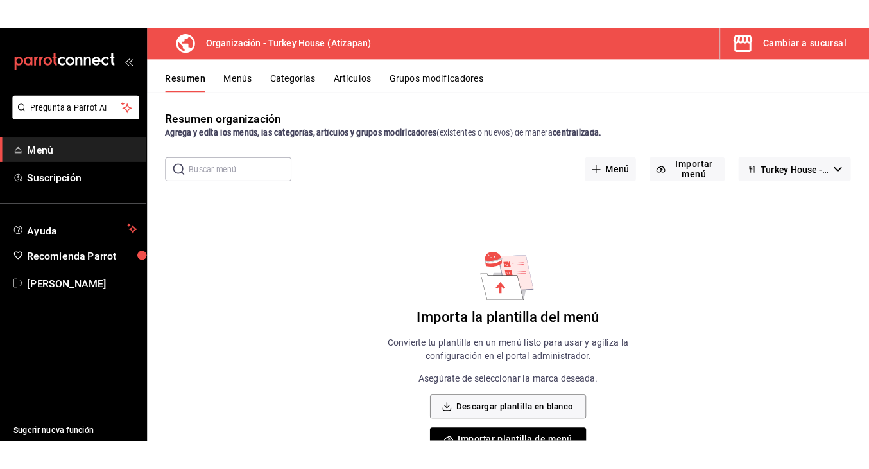
scroll to position [36, 0]
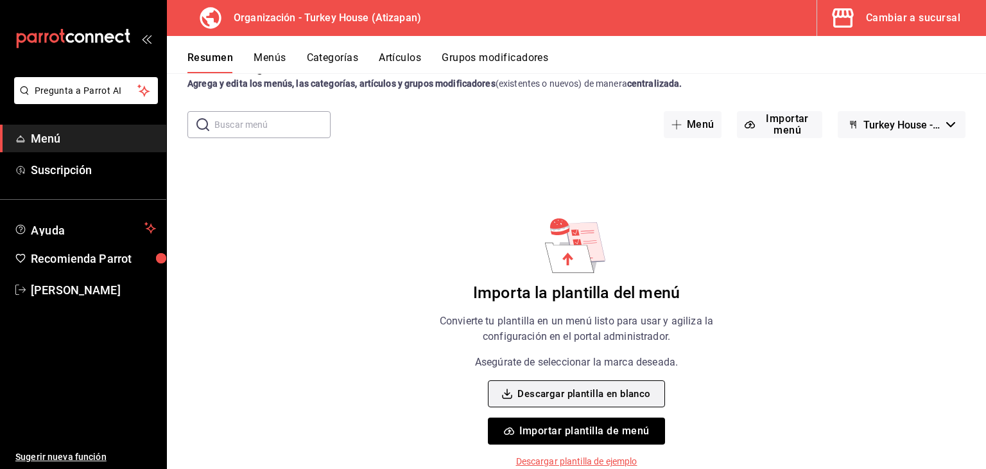
click at [603, 392] on button "Descargar plantilla en blanco" at bounding box center [576, 393] width 177 height 27
click at [781, 125] on button "Importar menú" at bounding box center [779, 124] width 85 height 27
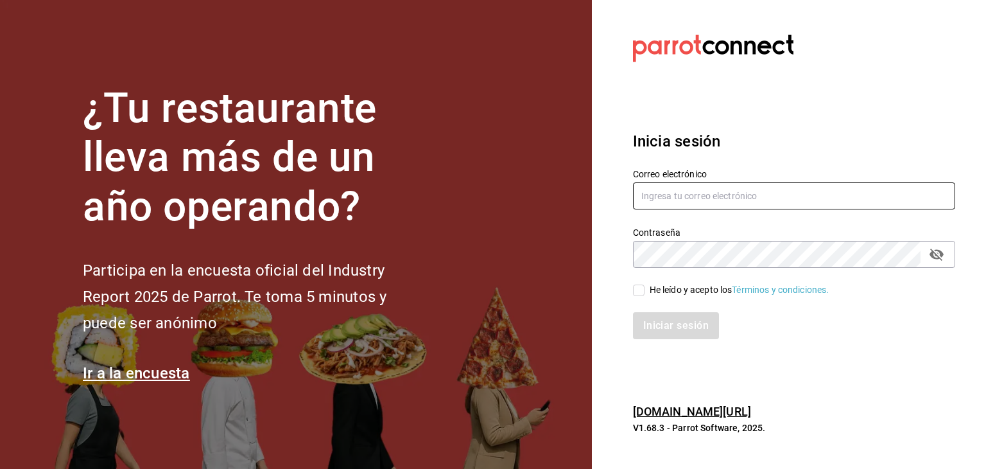
click at [806, 197] on input "text" at bounding box center [794, 195] width 322 height 27
type input "[EMAIL_ADDRESS][DOMAIN_NAME]"
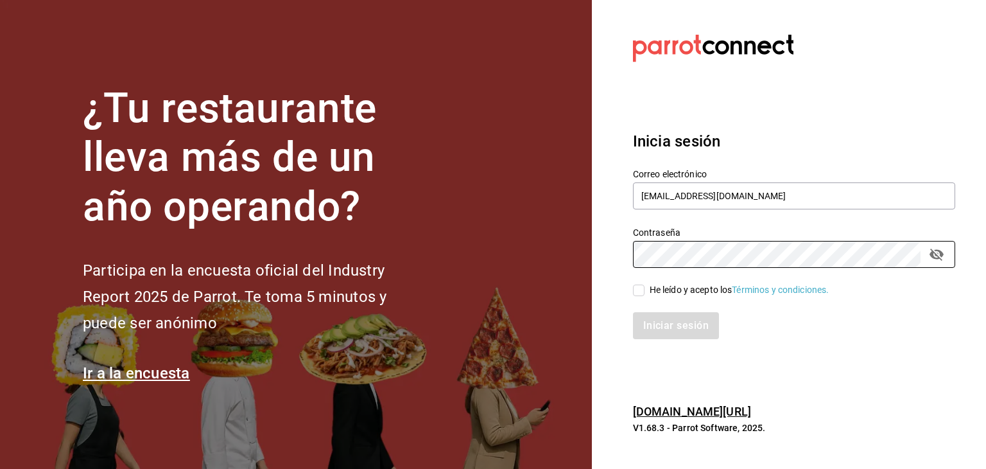
click at [641, 287] on input "He leído y acepto los Términos y condiciones." at bounding box center [639, 290] width 12 height 12
checkbox input "true"
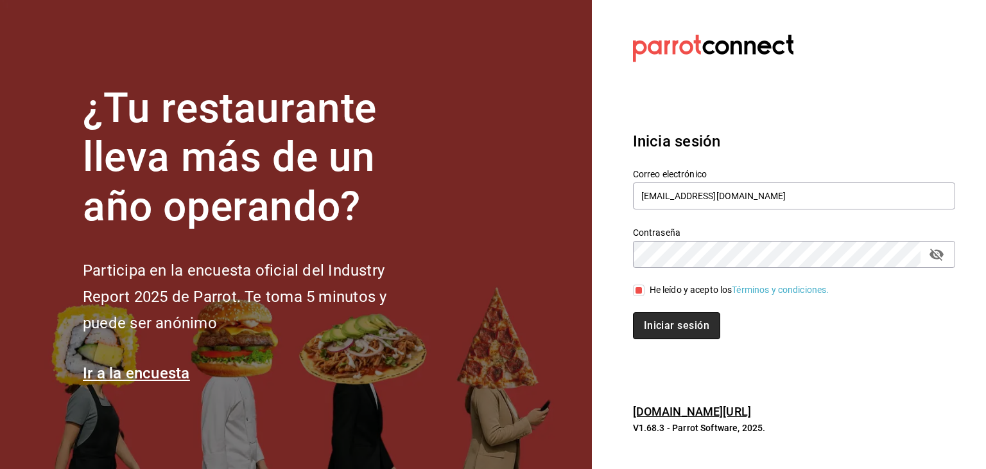
click at [678, 327] on button "Iniciar sesión" at bounding box center [676, 325] width 87 height 27
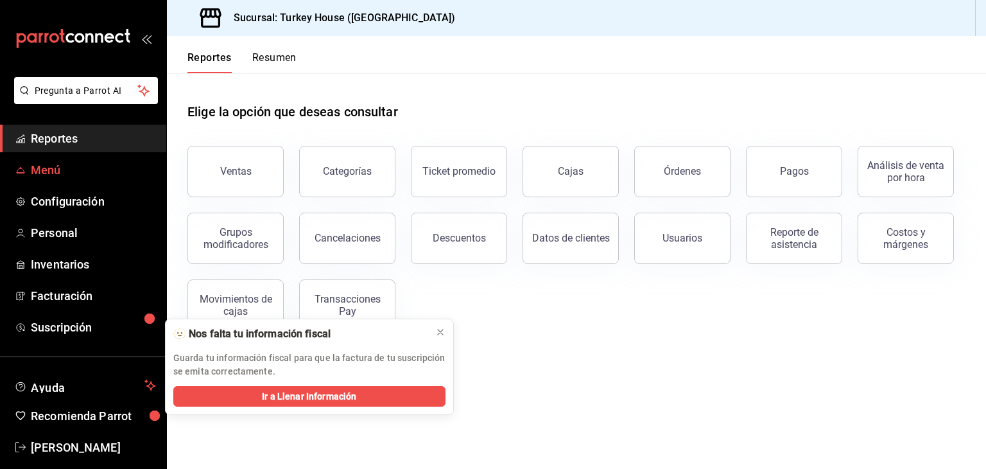
click at [46, 158] on link "Menú" at bounding box center [83, 170] width 166 height 28
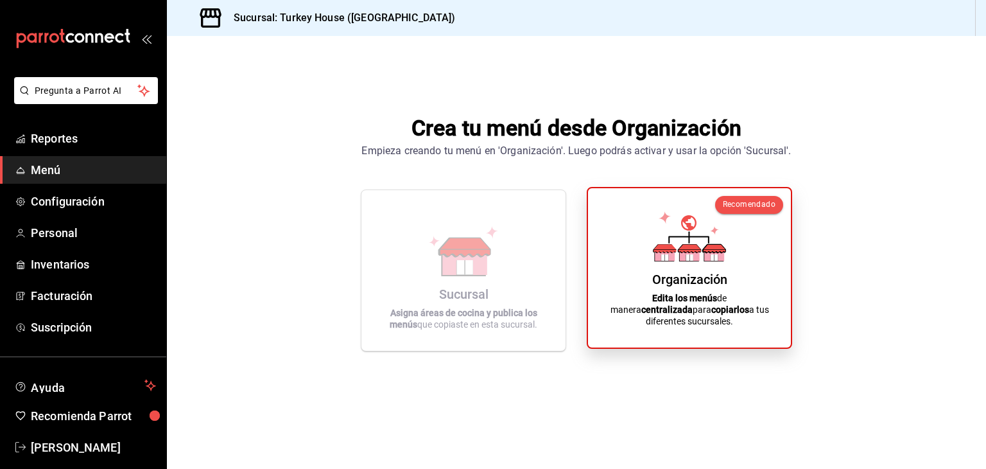
click at [655, 281] on div "Organización Edita los menús de manera centralizada para copiarlos a tus difere…" at bounding box center [689, 267] width 172 height 139
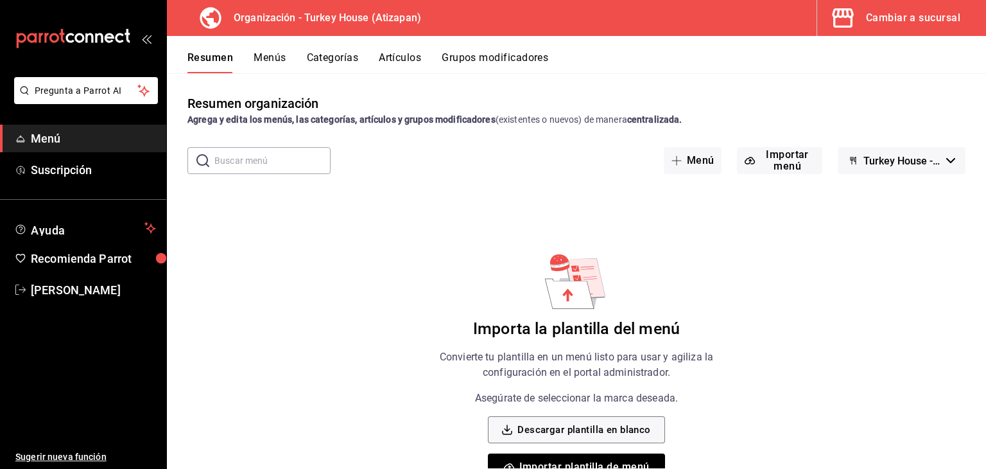
click at [341, 56] on button "Categorías" at bounding box center [333, 62] width 52 height 22
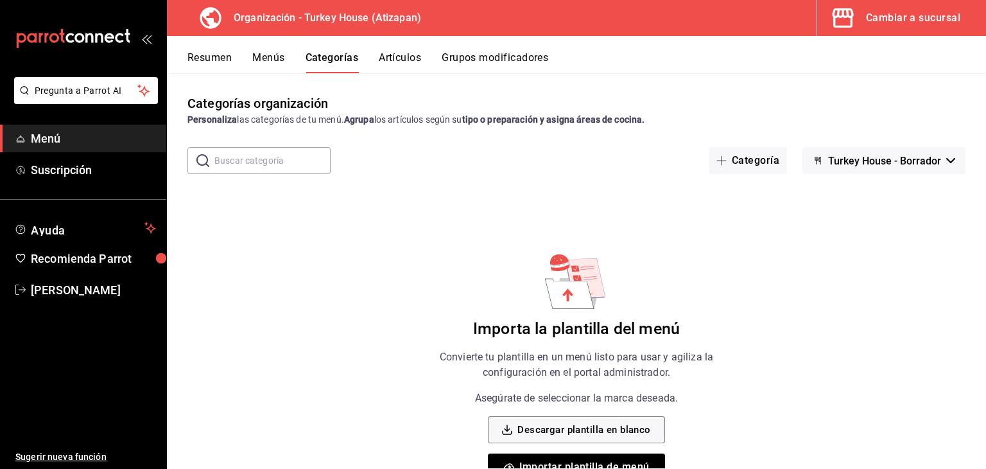
click at [224, 51] on button "Resumen" at bounding box center [209, 62] width 44 height 22
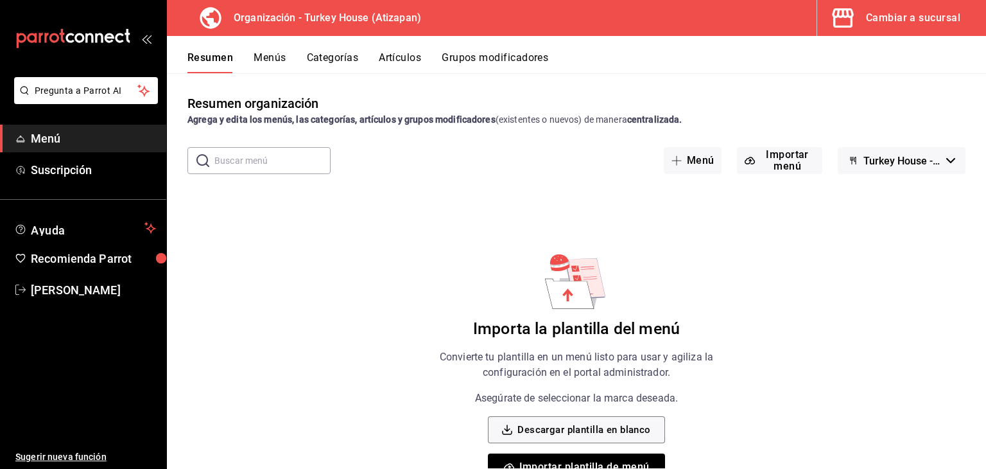
click at [268, 63] on button "Menús" at bounding box center [270, 62] width 32 height 22
click at [339, 60] on button "Categorías" at bounding box center [332, 62] width 52 height 22
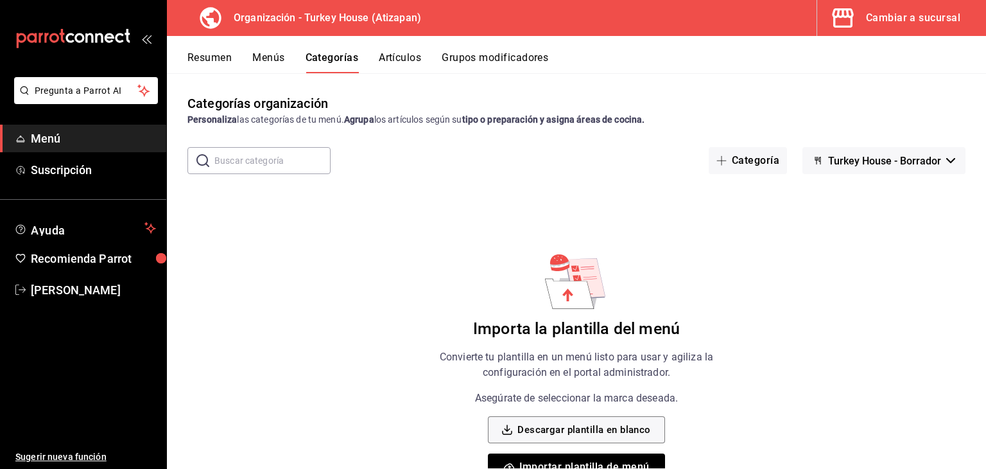
click at [407, 56] on button "Artículos" at bounding box center [400, 62] width 42 height 22
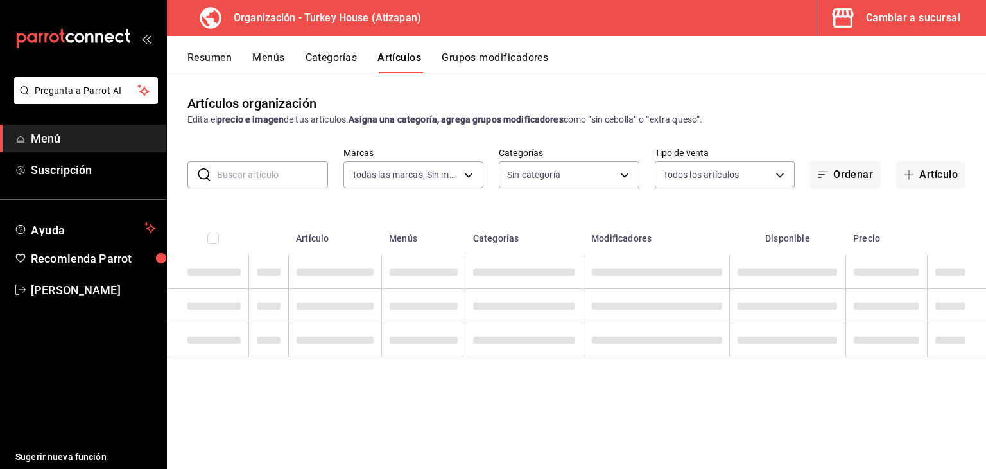
type input "8108edbe-a656-4630-811a-415a5d2e4954"
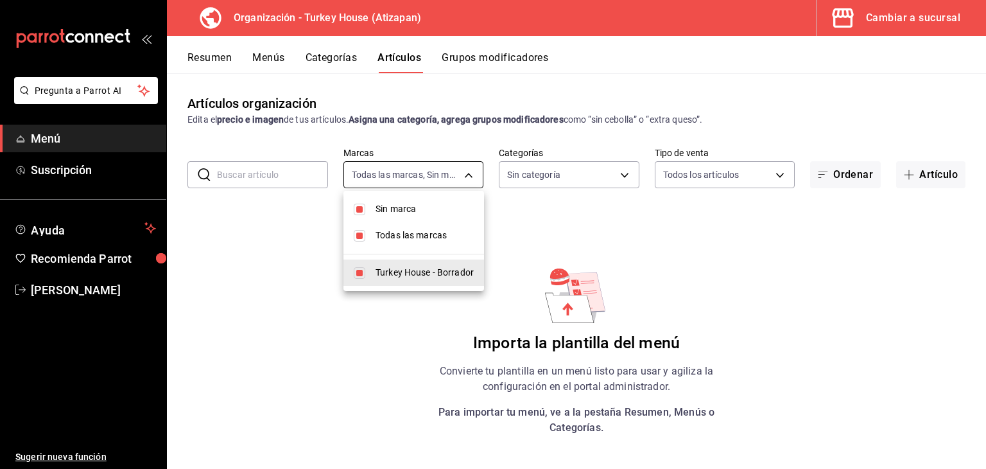
click at [445, 175] on body "Pregunta a Parrot AI Menú Suscripción Ayuda Recomienda Parrot [PERSON_NAME] Sug…" at bounding box center [493, 234] width 986 height 469
click at [445, 175] on div at bounding box center [493, 234] width 986 height 469
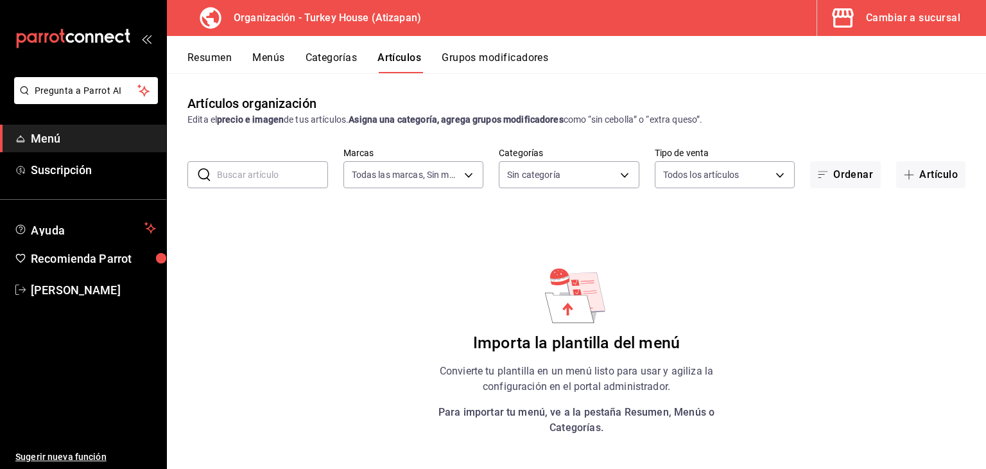
click at [501, 458] on div "Artículos organización Edita el precio e imagen de tus artículos. Asigna una ca…" at bounding box center [576, 270] width 819 height 395
